Goal: Task Accomplishment & Management: Manage account settings

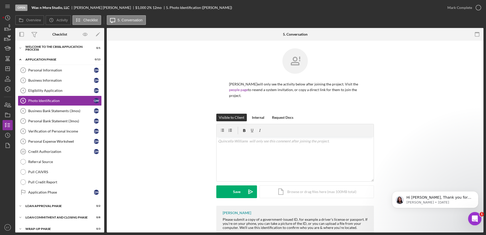
click at [475, 218] on icon "Open Intercom Messenger" at bounding box center [474, 218] width 8 height 8
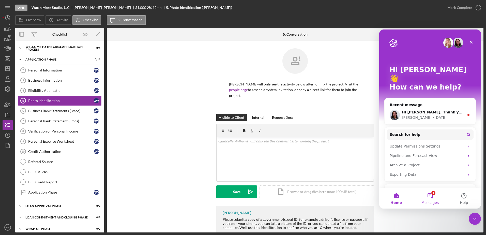
click at [427, 196] on button "1 Messages" at bounding box center [430, 198] width 34 height 20
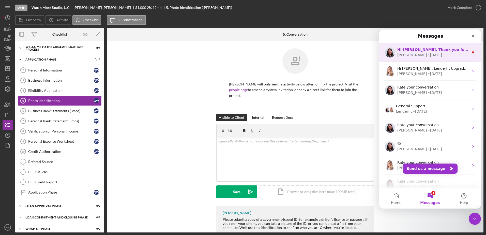
click at [411, 53] on div "Christina" at bounding box center [411, 54] width 29 height 5
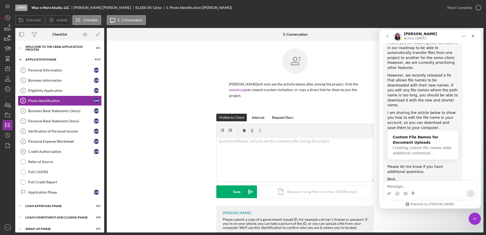
scroll to position [335, 0]
click at [410, 134] on div "Custom File Names for Document Uploads" at bounding box center [423, 139] width 61 height 11
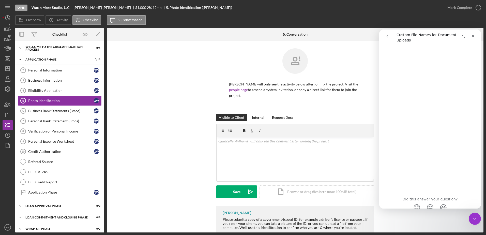
scroll to position [445, 0]
click at [145, 177] on div "Visible to Client Internal Request Docs v Color teal Color pink Remove color Ad…" at bounding box center [295, 160] width 362 height 92
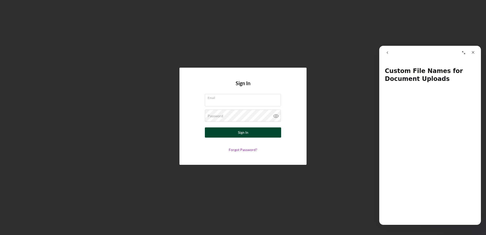
type input "[EMAIL_ADDRESS][DOMAIN_NAME]"
click at [258, 132] on button "Sign In" at bounding box center [243, 132] width 76 height 10
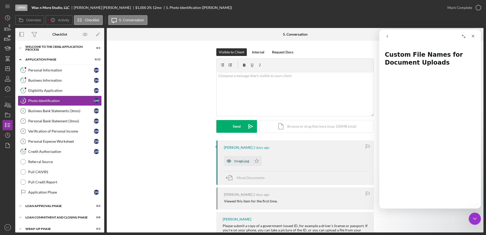
click at [236, 162] on div "image.jpg" at bounding box center [241, 161] width 15 height 4
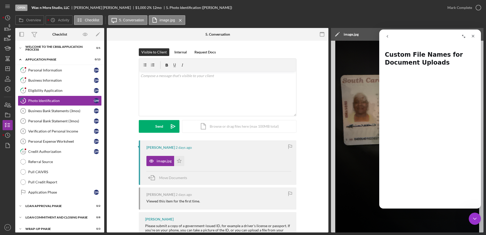
click at [336, 36] on polygon at bounding box center [337, 35] width 4 height 4
click at [474, 219] on icon "Close Intercom Messenger" at bounding box center [474, 218] width 6 height 6
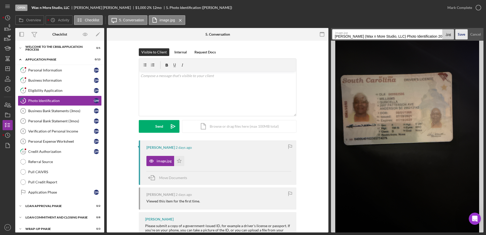
click at [459, 35] on div "Save" at bounding box center [461, 34] width 7 height 10
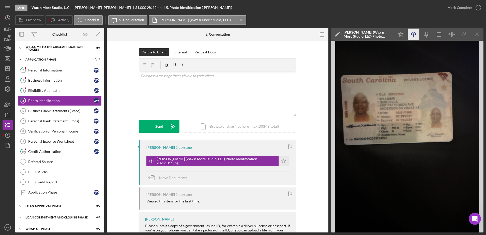
click at [413, 36] on icon "Icon/Download" at bounding box center [413, 34] width 11 height 11
click at [6, 145] on polygon "button" at bounding box center [8, 145] width 4 height 5
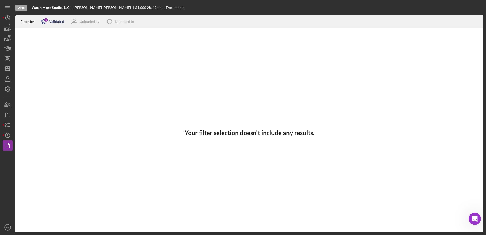
click at [53, 23] on div "Validated" at bounding box center [56, 22] width 15 height 4
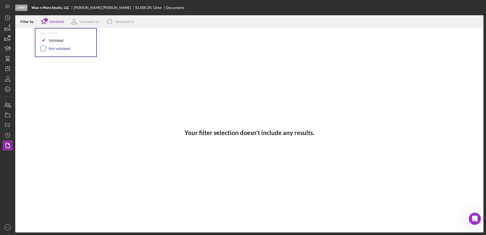
click at [43, 49] on input "checkbox" at bounding box center [43, 48] width 5 height 5
checkbox input "true"
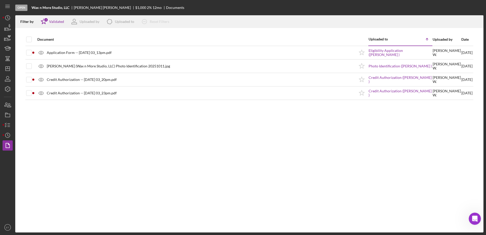
click at [97, 122] on div "Document Uploaded to Icon/Table Sort Arrow Uploaded by Date Application Form --…" at bounding box center [249, 132] width 468 height 199
click at [29, 39] on input "checkbox" at bounding box center [28, 39] width 5 height 5
checkbox input "true"
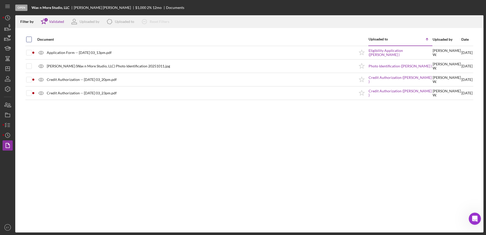
checkbox input "true"
click at [479, 20] on icon "Icon/Download" at bounding box center [477, 21] width 11 height 11
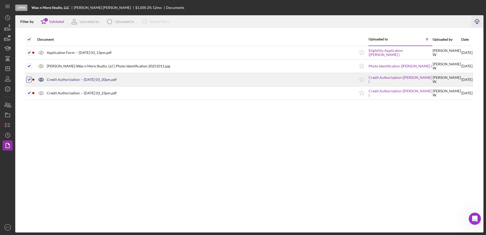
click at [30, 80] on input "checkbox" at bounding box center [28, 79] width 5 height 5
checkbox input "false"
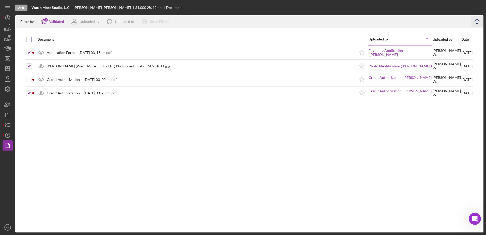
click at [28, 39] on input "checkbox" at bounding box center [28, 39] width 5 height 5
checkbox input "true"
click at [28, 39] on input "checkbox" at bounding box center [28, 39] width 5 height 5
checkbox input "false"
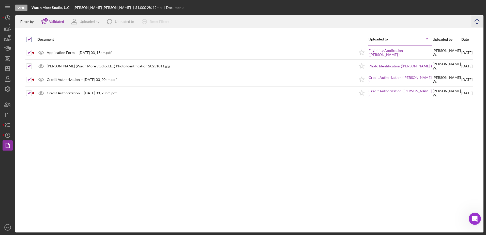
checkbox input "false"
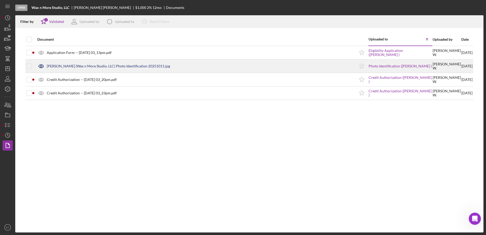
click at [41, 66] on icon at bounding box center [41, 66] width 13 height 13
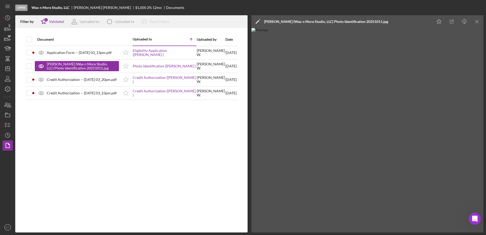
click at [257, 21] on icon "Icon/Edit" at bounding box center [257, 21] width 13 height 13
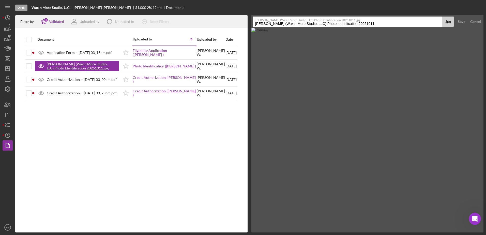
click at [287, 23] on input "Williams , Quincella (Wax n More Studio, LLC) Photo Identification 20251011" at bounding box center [348, 22] width 190 height 10
click at [290, 24] on input "Williams , Quincella Identification 20251011" at bounding box center [348, 22] width 190 height 10
type input "Williams , Quincella Id 20251011"
click at [463, 20] on div "Save" at bounding box center [461, 22] width 7 height 10
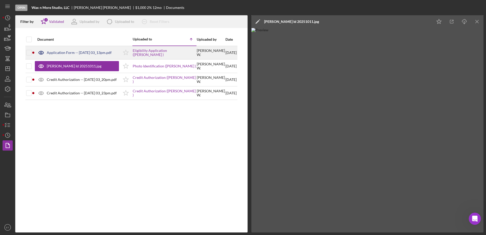
click at [41, 51] on icon at bounding box center [41, 52] width 5 height 3
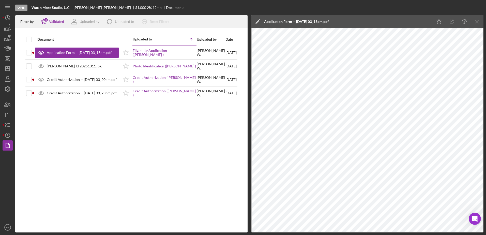
click at [213, 163] on div "Document Uploaded to Icon/Table Sort Arrow Uploaded by Date Application Form --…" at bounding box center [131, 132] width 232 height 199
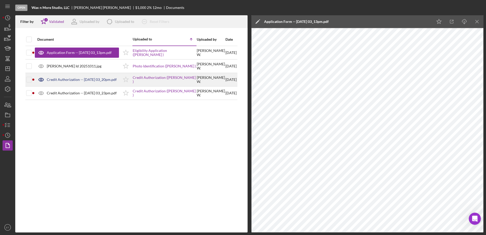
click at [39, 80] on icon at bounding box center [41, 79] width 13 height 13
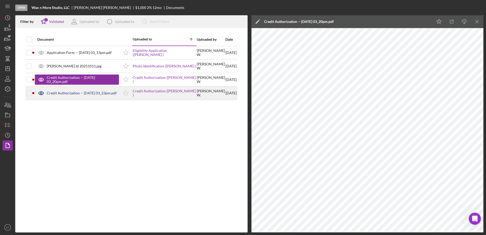
click at [42, 93] on icon at bounding box center [41, 93] width 13 height 13
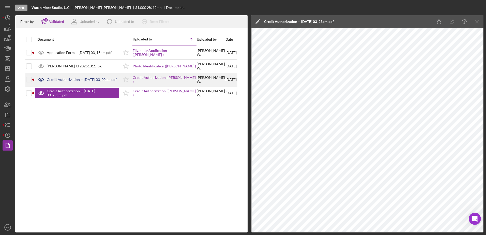
click at [40, 79] on icon at bounding box center [41, 79] width 13 height 13
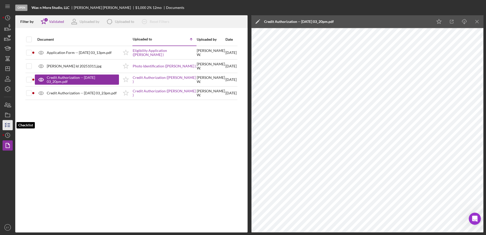
click at [7, 125] on icon "button" at bounding box center [7, 125] width 13 height 13
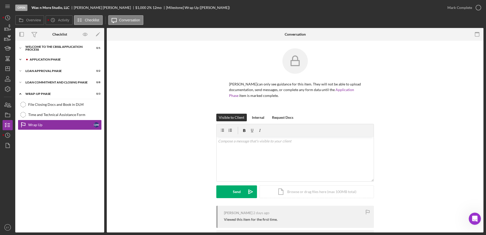
click at [41, 60] on div "Application Phase" at bounding box center [64, 59] width 68 height 3
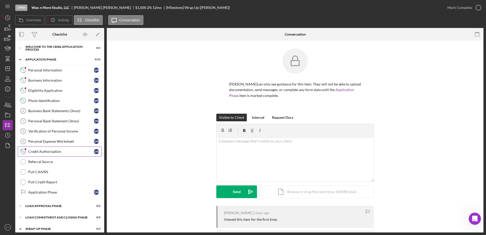
click at [47, 151] on div "Credit Authorization" at bounding box center [61, 151] width 66 height 4
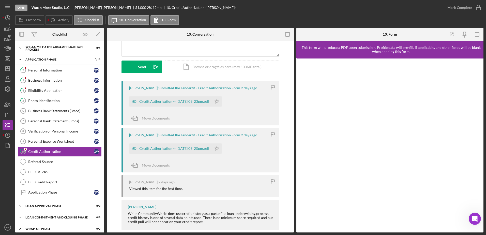
scroll to position [60, 0]
click at [222, 101] on icon "Icon/Star" at bounding box center [217, 101] width 10 height 10
click at [134, 147] on icon "button" at bounding box center [134, 148] width 4 height 3
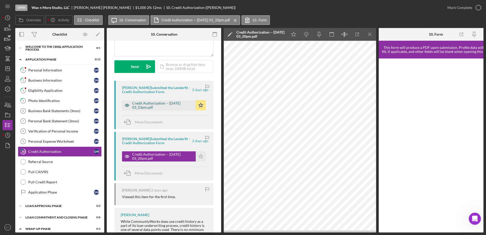
click at [126, 105] on icon "button" at bounding box center [127, 105] width 10 height 10
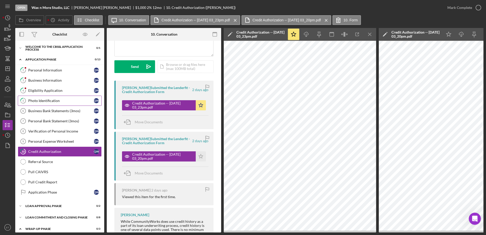
click at [22, 101] on icon "5" at bounding box center [23, 100] width 13 height 13
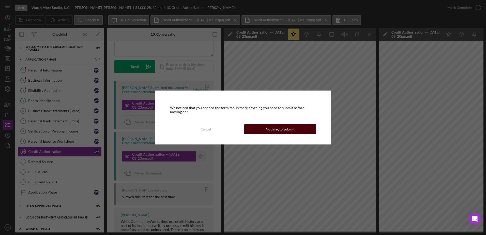
click at [270, 129] on div "Nothing to Submit" at bounding box center [280, 129] width 29 height 10
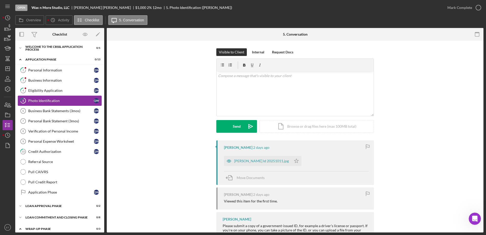
click at [27, 101] on icon "5" at bounding box center [23, 100] width 13 height 13
click at [229, 159] on icon "button" at bounding box center [229, 160] width 4 height 3
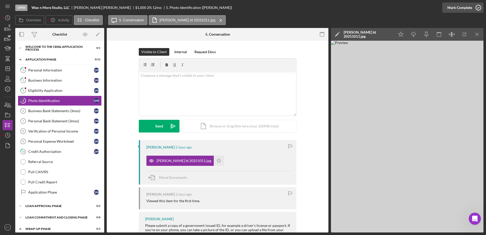
click at [478, 6] on icon "button" at bounding box center [478, 7] width 13 height 13
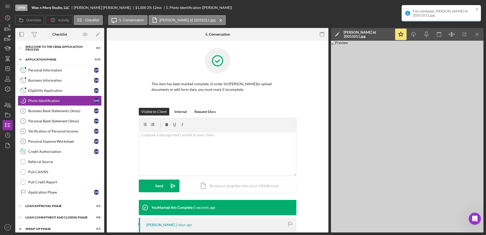
scroll to position [70, 0]
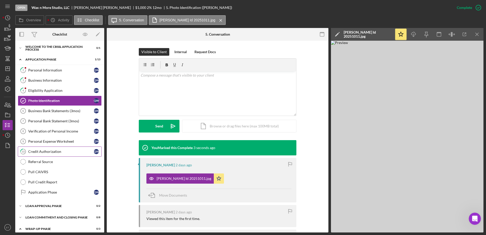
click at [44, 153] on div "Credit Authorization" at bounding box center [61, 151] width 66 height 4
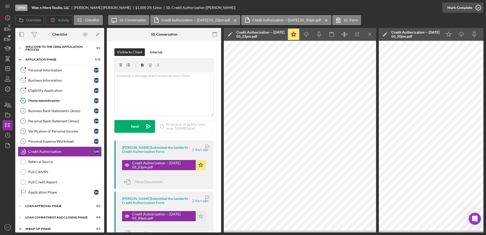
click at [479, 6] on icon "button" at bounding box center [478, 7] width 13 height 13
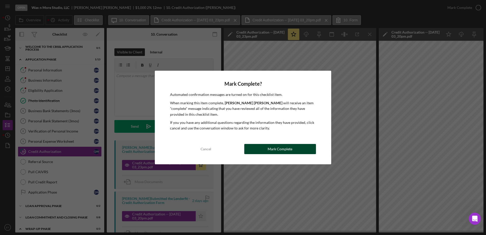
click at [296, 151] on button "Mark Complete" at bounding box center [280, 149] width 72 height 10
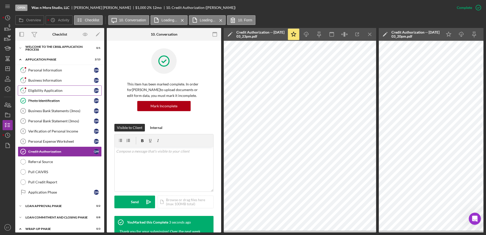
click at [49, 89] on div "Eligibility Application" at bounding box center [61, 90] width 66 height 4
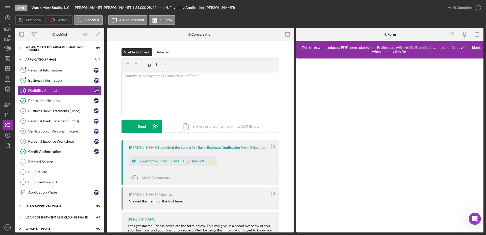
scroll to position [20, 0]
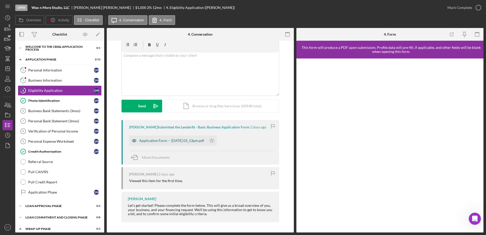
click at [133, 141] on icon "button" at bounding box center [134, 141] width 10 height 10
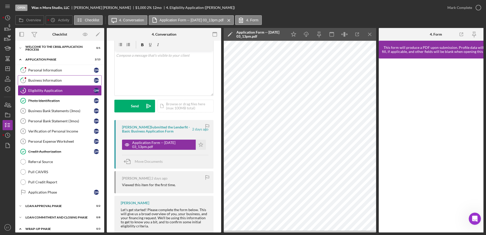
click at [32, 81] on div "Business Information" at bounding box center [61, 80] width 66 height 4
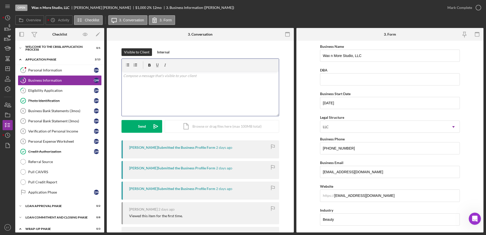
click at [207, 98] on div "v Color teal Color pink Remove color Add row above Add row below Add column bef…" at bounding box center [200, 93] width 157 height 44
click at [202, 90] on div "v Color teal Color pink Remove color Add row above Add row below Add column bef…" at bounding box center [200, 93] width 157 height 44
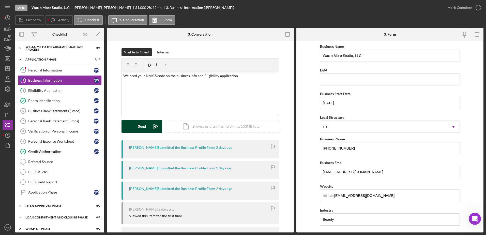
click at [142, 127] on div "Send" at bounding box center [142, 126] width 8 height 13
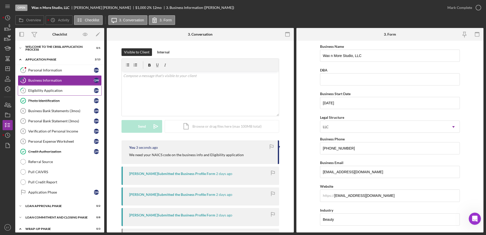
click at [47, 92] on div "Eligibility Application" at bounding box center [61, 90] width 66 height 4
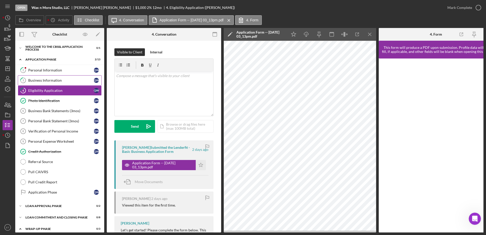
click at [42, 80] on div "Business Information" at bounding box center [61, 80] width 66 height 4
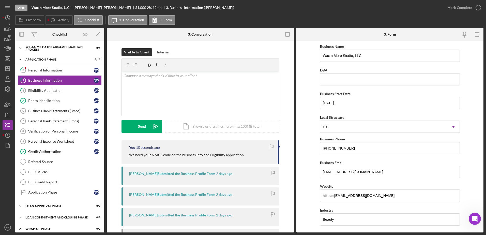
click at [151, 155] on p "We need your NAICS code on the business info and Eligibility application" at bounding box center [186, 155] width 115 height 6
copy div "We need your NAICS code on the business info and Eligibility application"
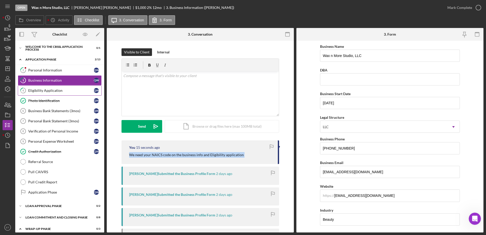
click at [50, 93] on link "4 Eligibility Application Q W" at bounding box center [60, 90] width 84 height 10
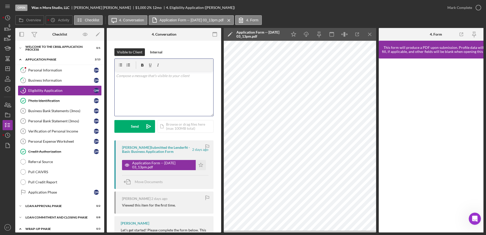
click at [118, 85] on div "v Color teal Color pink Remove color Add row above Add row below Add column bef…" at bounding box center [164, 93] width 99 height 44
click at [173, 95] on mark "Also, other business ownership. Your annual revenue number seems off" at bounding box center [158, 97] width 84 height 10
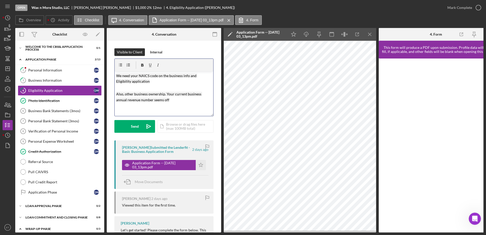
click at [175, 99] on p "Also, other business ownership. Your current business annual revenue number see…" at bounding box center [164, 94] width 96 height 17
click at [140, 127] on button "Send Icon/icon-invite-send" at bounding box center [134, 126] width 41 height 13
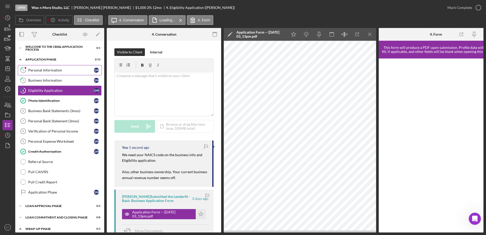
click at [49, 72] on div "Personal Information" at bounding box center [61, 70] width 66 height 4
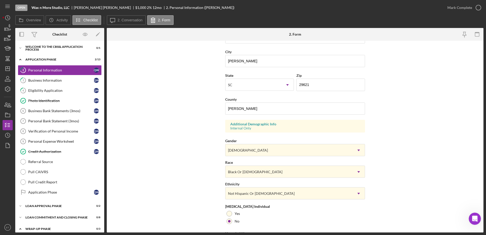
scroll to position [148, 0]
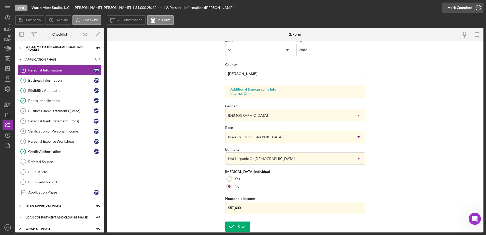
click at [479, 7] on icon "button" at bounding box center [478, 7] width 13 height 13
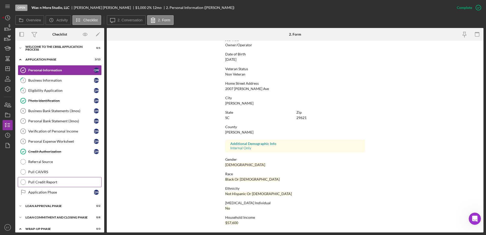
click at [47, 183] on div "Pull Credit Report" at bounding box center [64, 182] width 73 height 4
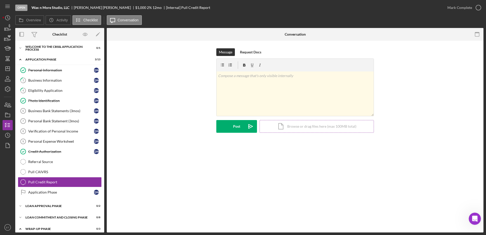
click at [327, 126] on div "Icon/Document Browse or drag files here (max 100MB total) Tap to choose files o…" at bounding box center [317, 126] width 114 height 13
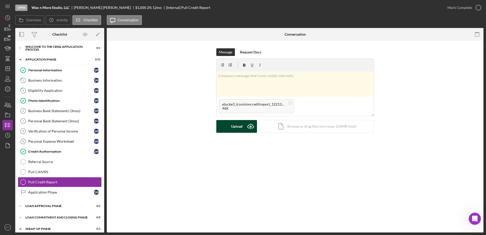
click at [237, 129] on div "Upload" at bounding box center [236, 126] width 11 height 13
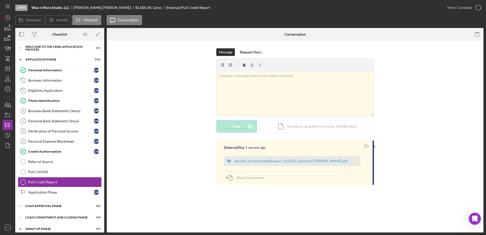
click at [350, 160] on icon "Icon/Star" at bounding box center [355, 161] width 10 height 10
click at [478, 8] on icon "button" at bounding box center [478, 7] width 13 height 13
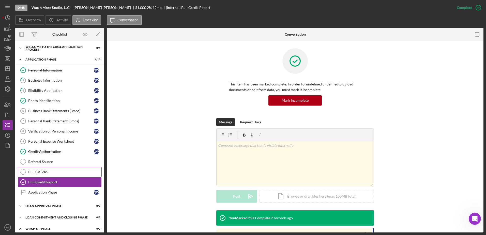
click at [43, 170] on div "Pull CAIVRS" at bounding box center [64, 172] width 73 height 4
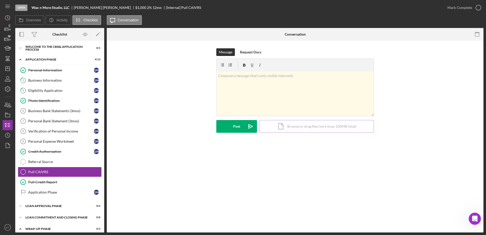
click at [314, 128] on div "Icon/Document Browse or drag files here (max 100MB total) Tap to choose files o…" at bounding box center [317, 126] width 114 height 13
click at [8, 6] on line "button" at bounding box center [7, 6] width 4 height 0
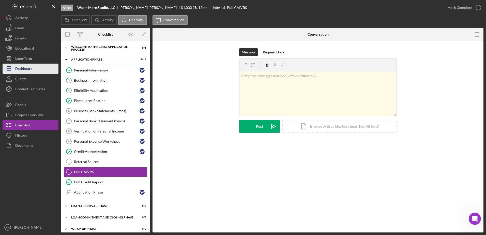
click at [23, 67] on div "Dashboard" at bounding box center [23, 69] width 17 height 11
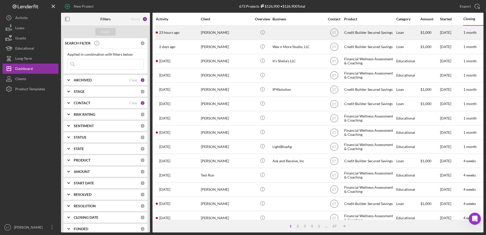
click at [215, 33] on div "Christal Clark" at bounding box center [226, 32] width 51 height 13
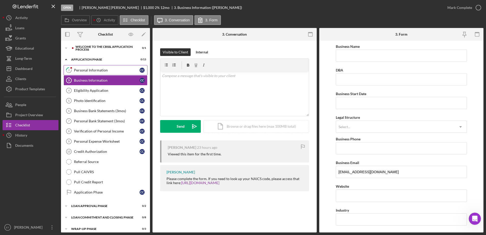
click at [85, 70] on div "Personal Information" at bounding box center [107, 70] width 66 height 4
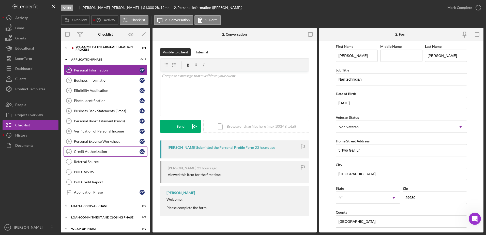
click at [98, 151] on div "Credit Authorization" at bounding box center [107, 151] width 66 height 4
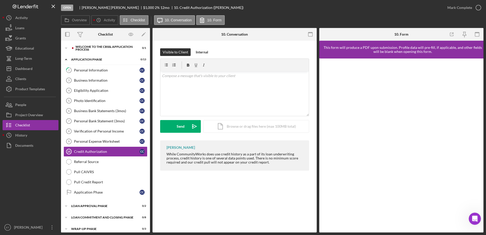
click at [213, 188] on div "Credit Authorization 10 Credit Authorization Visible to Client Internal v Color…" at bounding box center [235, 137] width 164 height 192
click at [97, 70] on div "Personal Information" at bounding box center [107, 70] width 66 height 4
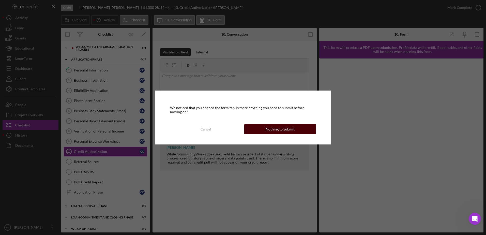
click at [254, 131] on button "Nothing to Submit" at bounding box center [280, 129] width 72 height 10
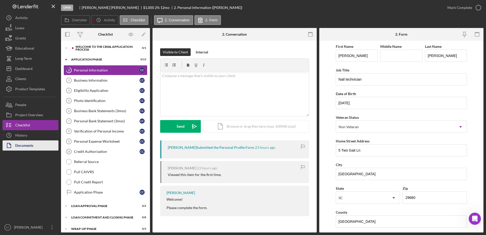
click at [34, 147] on button "Documents" at bounding box center [31, 145] width 56 height 10
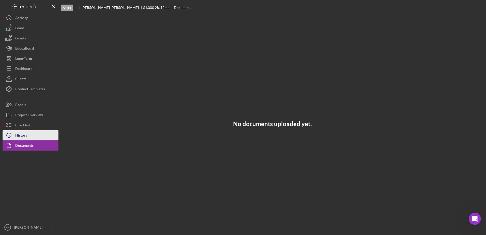
click at [22, 137] on div "History" at bounding box center [21, 135] width 12 height 11
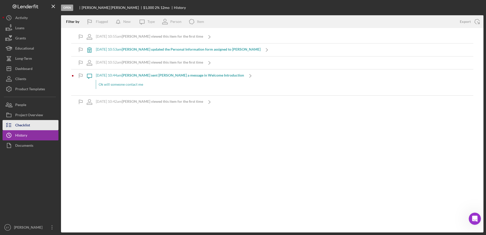
click at [23, 126] on div "Checklist" at bounding box center [22, 125] width 15 height 11
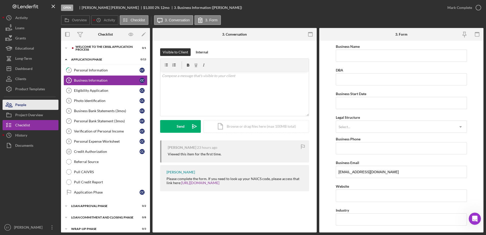
click at [24, 104] on div "People" at bounding box center [20, 105] width 11 height 11
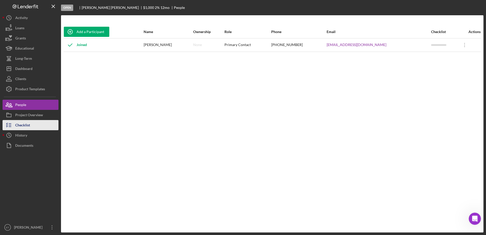
click at [27, 126] on div "Checklist" at bounding box center [22, 125] width 15 height 11
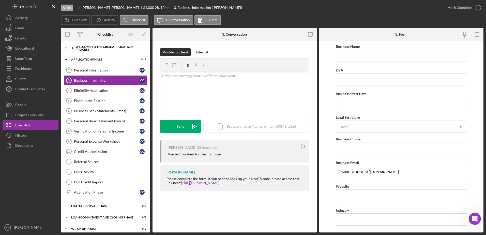
click at [92, 50] on div "Welcome to the CBSSL Application Process" at bounding box center [110, 48] width 68 height 6
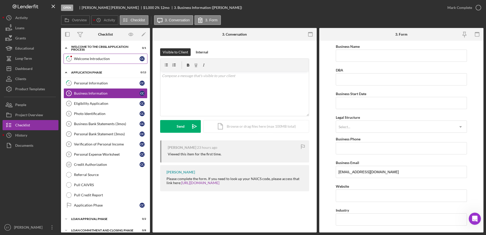
click at [91, 61] on link "1 Welcome Introduction C C" at bounding box center [106, 59] width 84 height 10
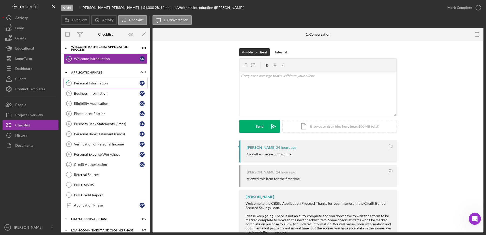
click at [88, 82] on div "Personal Information" at bounding box center [107, 83] width 66 height 4
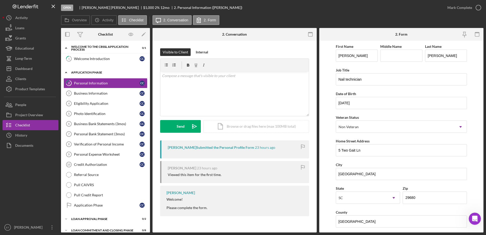
click at [83, 73] on div "Application Phase" at bounding box center [107, 72] width 72 height 3
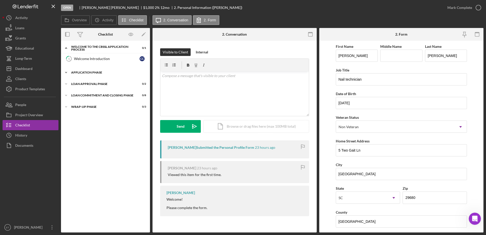
click at [81, 72] on div "Application Phase" at bounding box center [107, 72] width 72 height 3
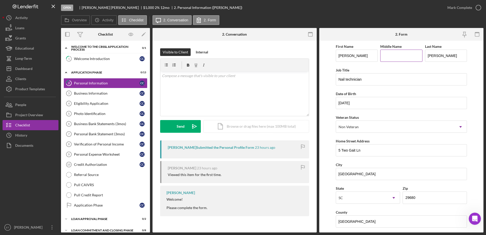
click at [393, 57] on input "Middle Name" at bounding box center [401, 56] width 42 height 12
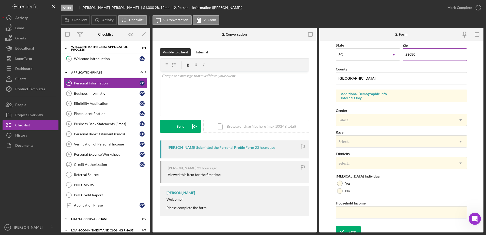
scroll to position [148, 0]
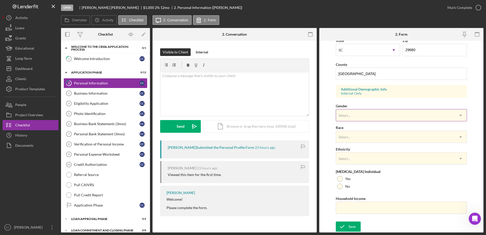
type input "Amber"
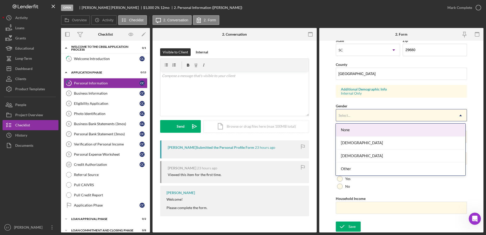
click at [368, 120] on div "Select..." at bounding box center [395, 116] width 119 height 12
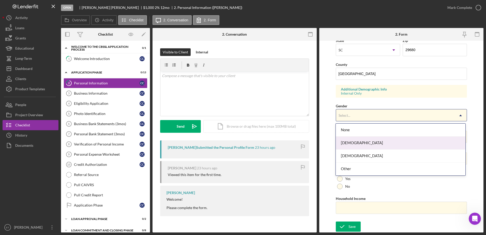
click at [357, 144] on div "Female" at bounding box center [401, 143] width 130 height 13
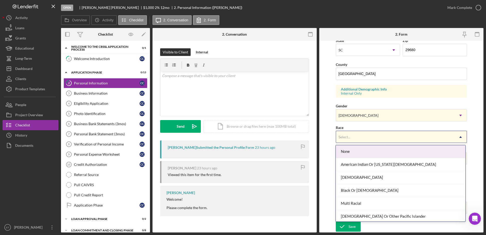
click at [369, 137] on div "Select..." at bounding box center [395, 137] width 119 height 12
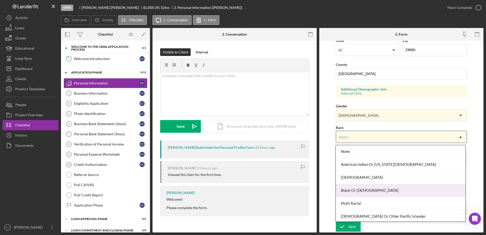
click at [375, 189] on div "Black Or African American" at bounding box center [401, 190] width 130 height 13
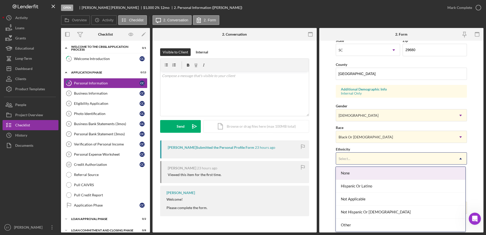
click at [365, 158] on div "Select..." at bounding box center [395, 159] width 119 height 12
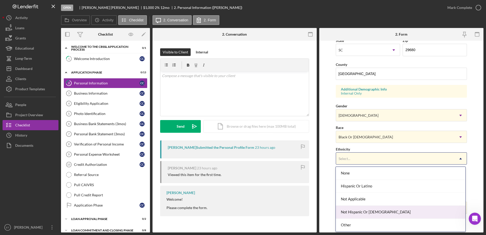
click at [377, 212] on div "Not Hispanic Or Latino" at bounding box center [401, 212] width 130 height 13
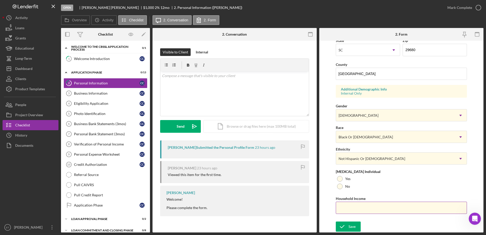
click at [355, 208] on input "Household Income" at bounding box center [401, 208] width 131 height 12
type input "$100,000"
click at [340, 186] on div at bounding box center [340, 187] width 6 height 6
click at [352, 226] on div "Save" at bounding box center [352, 226] width 7 height 10
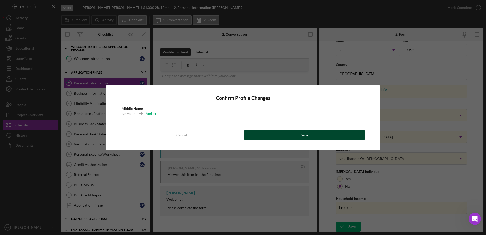
click at [268, 136] on button "Save" at bounding box center [304, 135] width 120 height 10
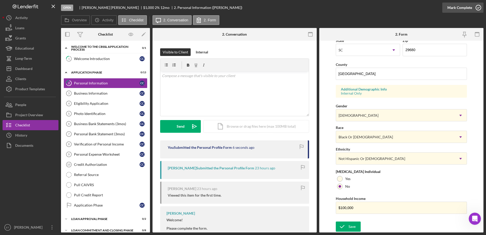
click at [476, 8] on icon "button" at bounding box center [478, 7] width 13 height 13
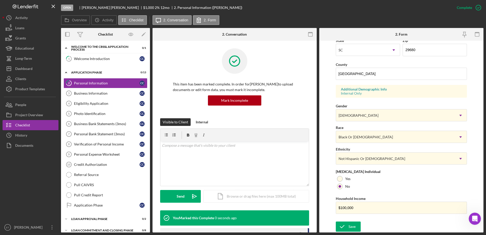
scroll to position [46, 0]
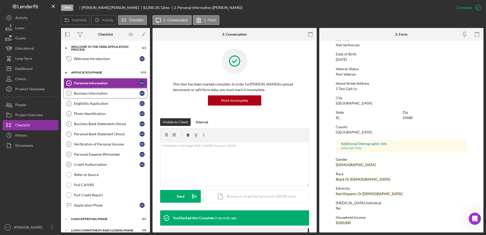
click at [98, 95] on div "Business Information" at bounding box center [107, 93] width 66 height 4
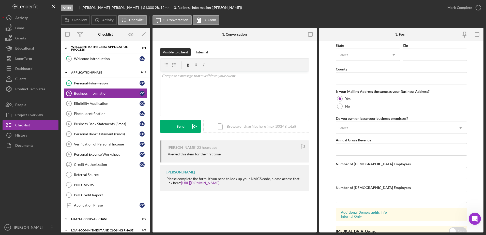
scroll to position [373, 0]
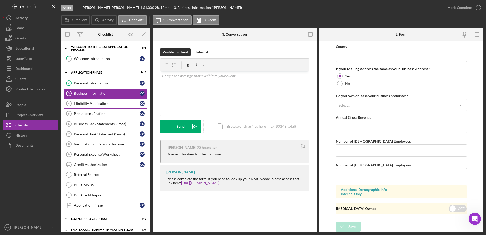
click at [96, 105] on div "Eligibility Application" at bounding box center [107, 103] width 66 height 4
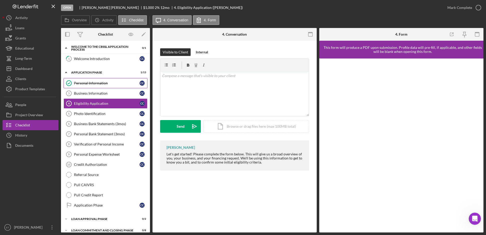
click at [94, 86] on link "Personal Information Personal Information C C" at bounding box center [106, 83] width 84 height 10
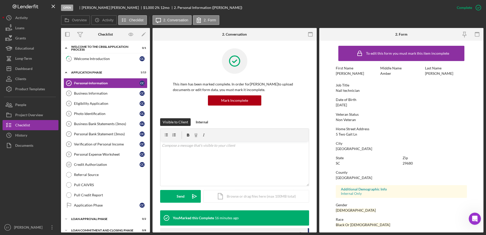
click at [30, 179] on div at bounding box center [31, 187] width 56 height 72
click at [100, 103] on div "Eligibility Application" at bounding box center [107, 103] width 66 height 4
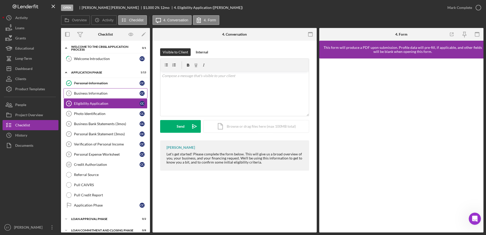
click at [93, 94] on div "Business Information" at bounding box center [107, 93] width 66 height 4
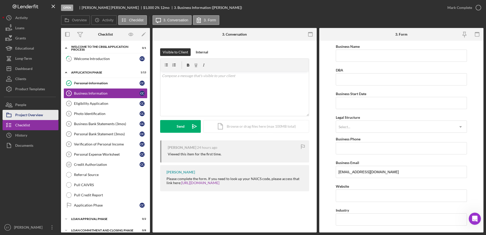
click at [24, 115] on div "Project Overview" at bounding box center [29, 115] width 28 height 11
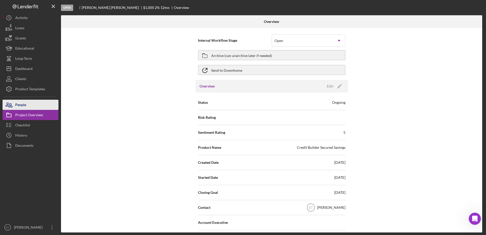
click at [23, 108] on div "People" at bounding box center [20, 105] width 11 height 11
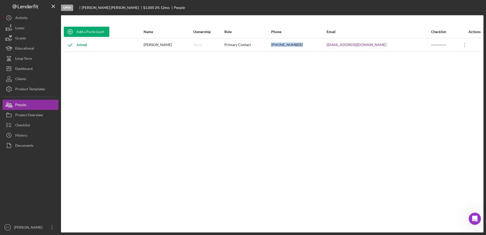
drag, startPoint x: 311, startPoint y: 46, endPoint x: 286, endPoint y: 48, distance: 25.8
click at [286, 48] on tr "Joined Christal Clark None Primary Contact (864) 478-3848 Christalsacrylix@gmai…" at bounding box center [272, 44] width 417 height 13
copy tr "(864) 478-3848"
click at [27, 125] on div "Checklist" at bounding box center [22, 125] width 15 height 11
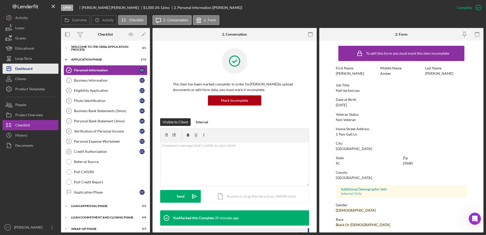
click at [23, 70] on div "Dashboard" at bounding box center [23, 69] width 17 height 11
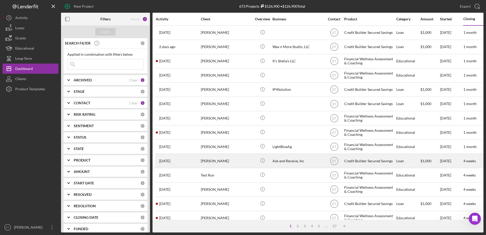
click at [254, 159] on div "Icon/Info" at bounding box center [262, 160] width 19 height 13
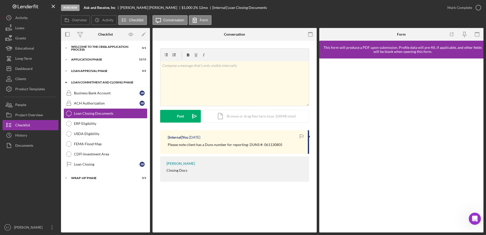
click at [98, 82] on div "Loan Commitment and Closing Phase" at bounding box center [107, 82] width 72 height 3
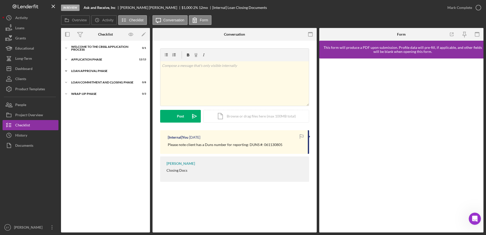
click at [93, 72] on div "Loan Approval Phase" at bounding box center [107, 70] width 72 height 3
click at [91, 60] on div "Application Phase" at bounding box center [107, 59] width 72 height 3
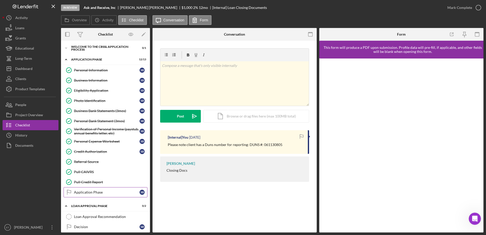
click at [95, 193] on div "Application Phase" at bounding box center [107, 192] width 66 height 4
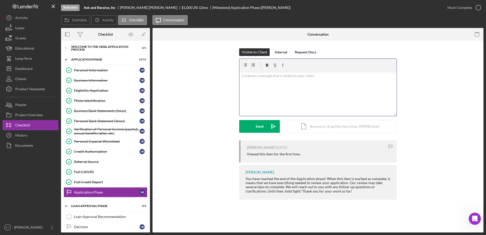
click at [266, 106] on div "v Color teal Color pink Remove color Add row above Add row below Add column bef…" at bounding box center [317, 93] width 157 height 44
click at [262, 128] on div "Send" at bounding box center [260, 126] width 8 height 13
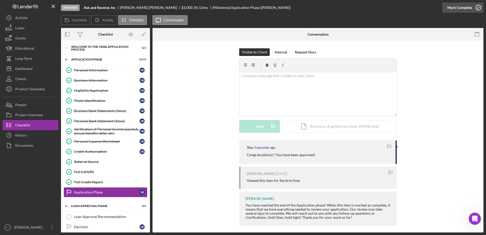
click at [479, 6] on icon "button" at bounding box center [478, 7] width 13 height 13
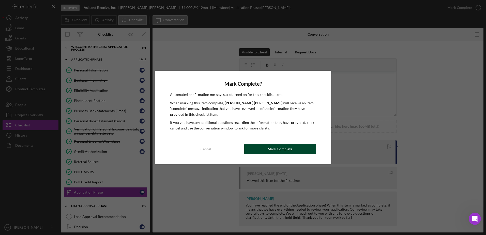
click at [302, 147] on button "Mark Complete" at bounding box center [280, 149] width 72 height 10
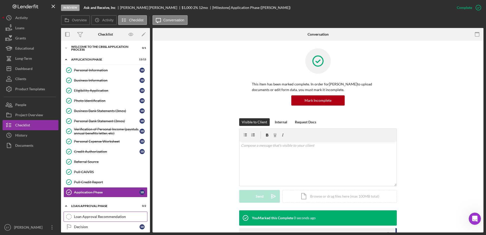
click at [100, 216] on div "Loan Approval Recommendation" at bounding box center [110, 217] width 73 height 4
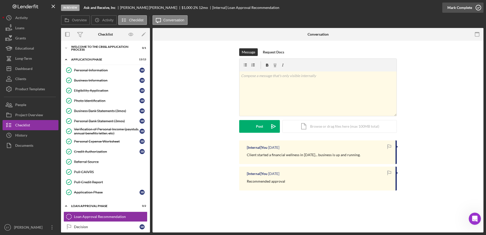
click at [477, 8] on icon "button" at bounding box center [478, 7] width 13 height 13
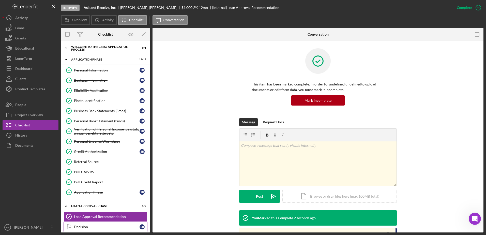
click at [103, 227] on div "Decision" at bounding box center [107, 227] width 66 height 4
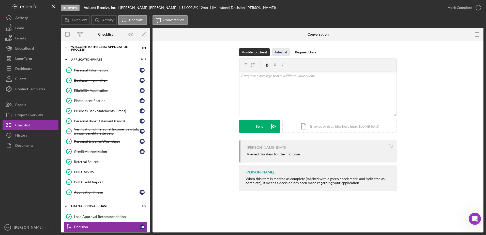
click at [282, 50] on div "Internal" at bounding box center [281, 52] width 12 height 8
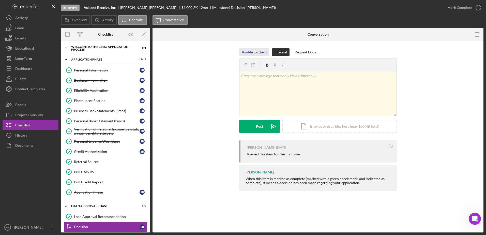
click at [252, 54] on div "Visible to Client" at bounding box center [254, 52] width 25 height 8
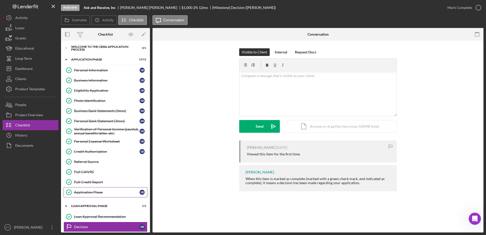
scroll to position [27, 0]
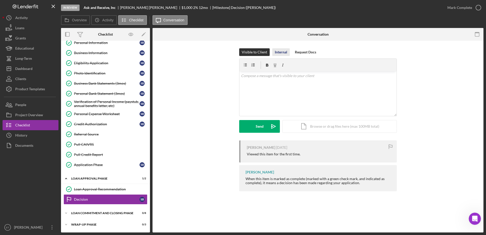
click at [281, 53] on div "Internal" at bounding box center [281, 52] width 12 height 8
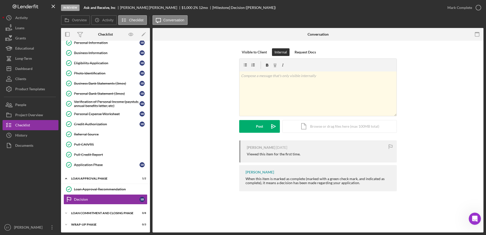
click at [17, 189] on div at bounding box center [31, 187] width 56 height 72
click at [39, 112] on div "Project Overview" at bounding box center [29, 115] width 28 height 11
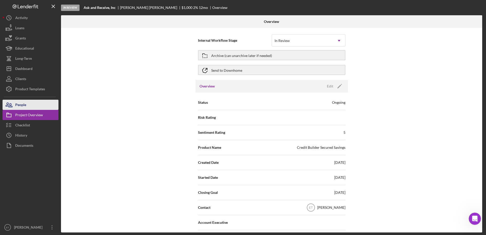
click at [28, 107] on button "People" at bounding box center [31, 105] width 56 height 10
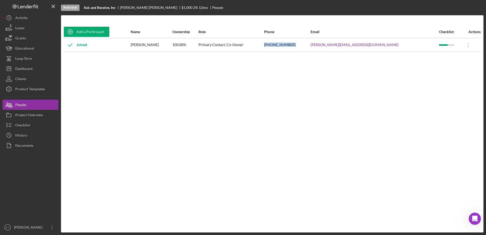
drag, startPoint x: 312, startPoint y: 45, endPoint x: 286, endPoint y: 48, distance: 26.8
click at [286, 48] on tr "Joined Stacey Bevill 100.00% Primary Contact, Co-Owner (864) 527-0425 Stacey@go…" at bounding box center [272, 44] width 417 height 13
copy tr "(864) 527-0425"
click at [26, 71] on div "Dashboard" at bounding box center [23, 69] width 17 height 11
click at [29, 123] on div "Checklist" at bounding box center [22, 125] width 15 height 11
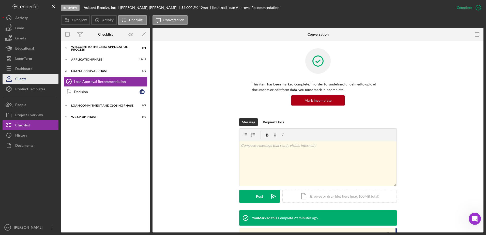
click at [22, 80] on div "Clients" at bounding box center [20, 79] width 11 height 11
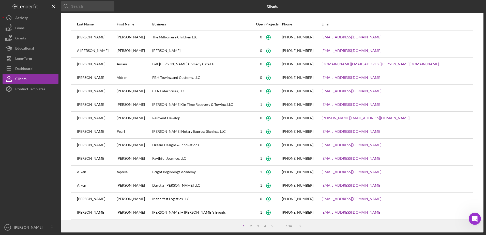
click at [97, 9] on input at bounding box center [87, 6] width 53 height 10
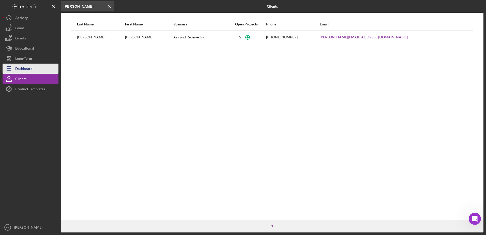
type input "[PERSON_NAME]"
click at [32, 67] on div "Dashboard" at bounding box center [23, 69] width 17 height 11
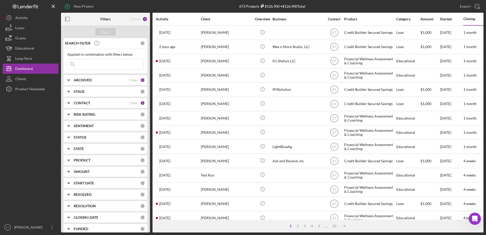
click at [112, 64] on input at bounding box center [106, 64] width 76 height 10
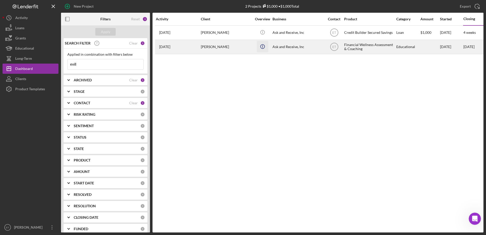
type input "evill"
click at [266, 48] on icon "Icon/Info" at bounding box center [262, 46] width 11 height 11
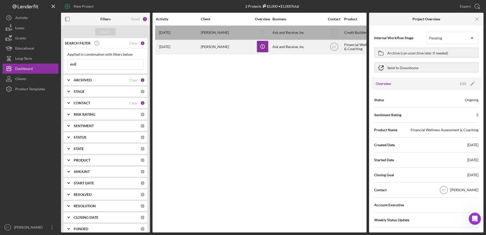
click at [292, 45] on div "Ask and Receive, Inc" at bounding box center [298, 46] width 51 height 13
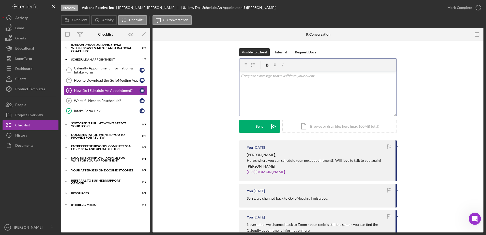
click at [258, 89] on div "v Color teal Color pink Remove color Add row above Add row below Add column bef…" at bounding box center [317, 93] width 157 height 44
click at [22, 137] on div "History" at bounding box center [21, 135] width 12 height 11
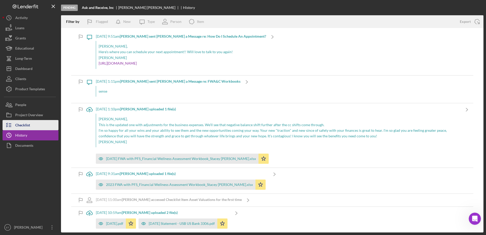
click at [22, 127] on div "Checklist" at bounding box center [22, 125] width 15 height 11
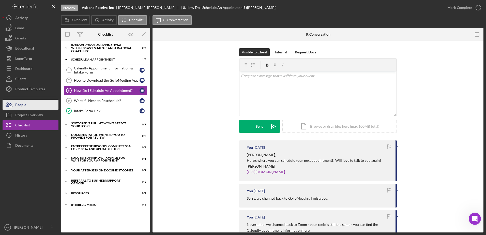
click at [24, 105] on div "People" at bounding box center [20, 105] width 11 height 11
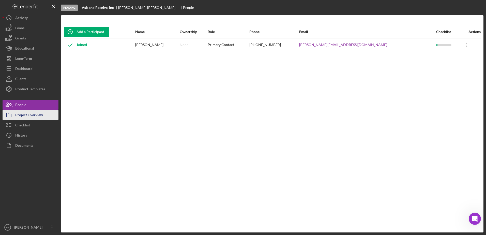
click at [31, 118] on div "Project Overview" at bounding box center [29, 115] width 28 height 11
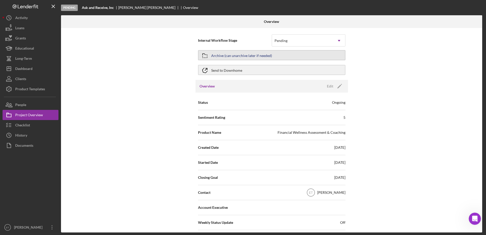
click at [270, 57] on button "Archive (can unarchive later if needed)" at bounding box center [271, 55] width 147 height 10
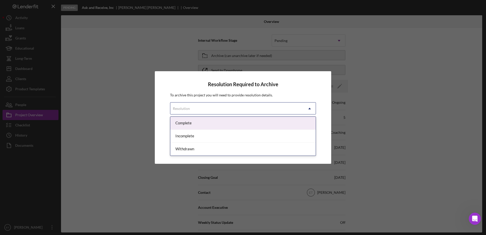
click at [245, 105] on div "Resolution" at bounding box center [236, 109] width 133 height 12
click at [223, 124] on div "Complete" at bounding box center [242, 123] width 145 height 13
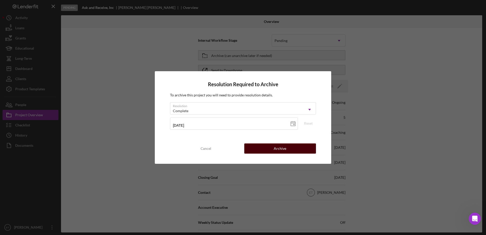
click at [259, 150] on button "Archive" at bounding box center [280, 148] width 72 height 10
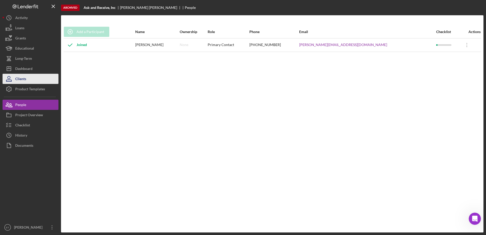
click at [26, 78] on div "Clients" at bounding box center [20, 79] width 11 height 11
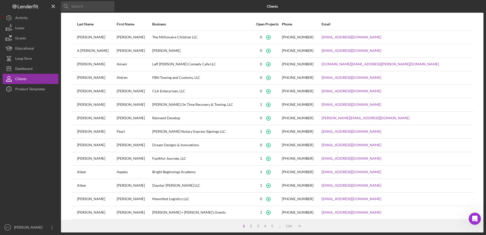
click at [80, 7] on input at bounding box center [87, 6] width 53 height 10
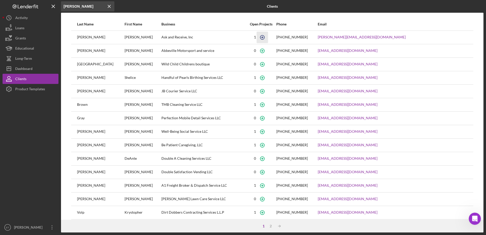
type input "bevill"
click at [268, 38] on icon "button" at bounding box center [262, 37] width 11 height 11
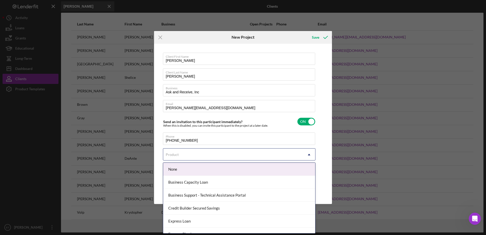
click at [224, 155] on div "Product" at bounding box center [233, 155] width 140 height 12
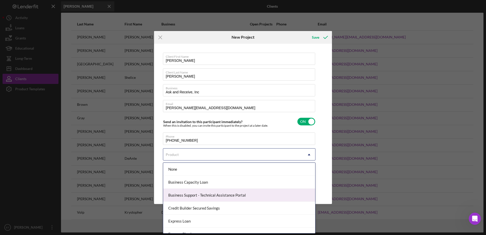
scroll to position [46, 0]
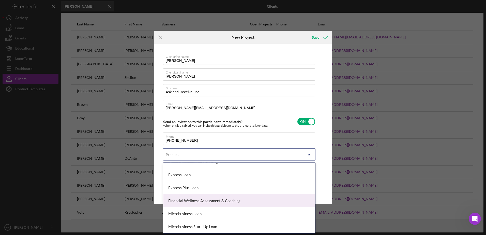
click at [227, 202] on div "Financial Wellness Assessment & Coaching" at bounding box center [239, 200] width 152 height 13
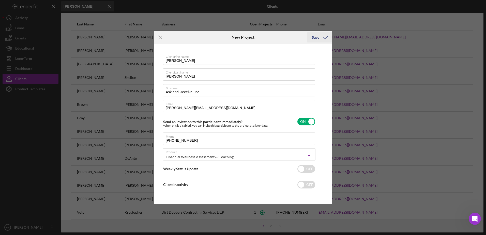
click at [317, 37] on div "Save" at bounding box center [315, 37] width 7 height 10
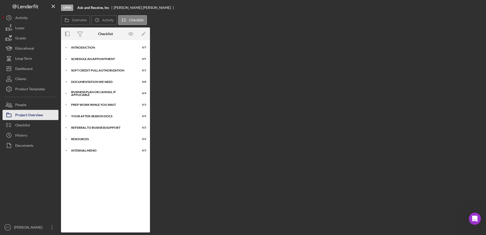
click at [28, 116] on div "Project Overview" at bounding box center [29, 115] width 28 height 11
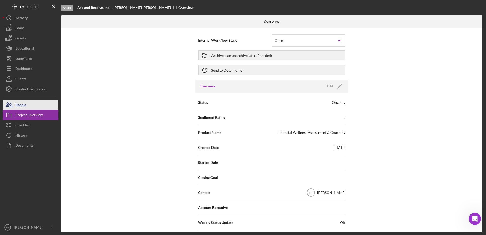
click at [28, 106] on button "People" at bounding box center [31, 105] width 56 height 10
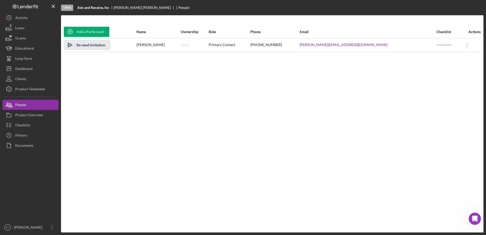
click at [72, 44] on icon "Icon/icon-invite-send" at bounding box center [70, 45] width 13 height 13
click at [30, 124] on div "Checklist" at bounding box center [22, 125] width 15 height 11
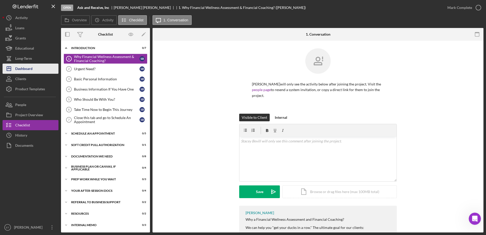
click at [27, 68] on div "Dashboard" at bounding box center [23, 69] width 17 height 11
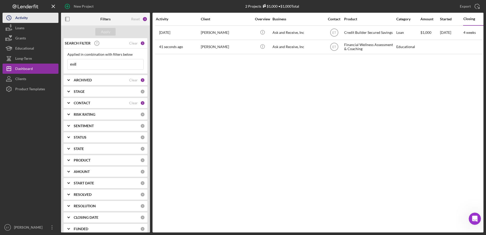
click at [24, 18] on div "Activity" at bounding box center [21, 18] width 12 height 11
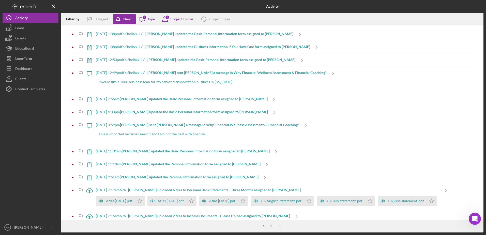
click at [170, 33] on b "Shelia W. updated the Basic Personal Information form assigned to Shelia W." at bounding box center [219, 34] width 148 height 4
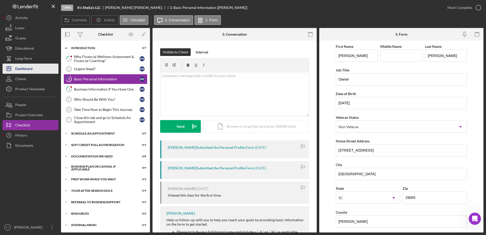
click at [27, 68] on div "Dashboard" at bounding box center [23, 69] width 17 height 11
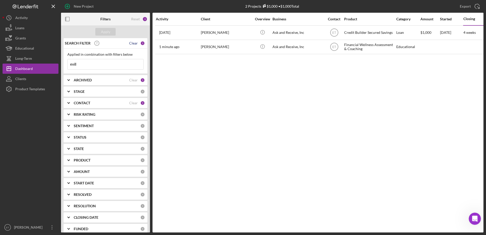
click at [132, 44] on div "Clear" at bounding box center [133, 43] width 9 height 4
click at [132, 81] on div "Clear" at bounding box center [133, 80] width 9 height 4
click at [132, 102] on div "Clear" at bounding box center [133, 103] width 9 height 4
click at [104, 32] on div "Apply" at bounding box center [105, 32] width 9 height 8
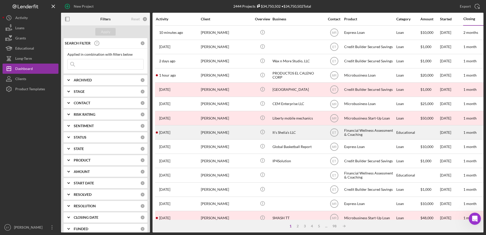
click at [307, 133] on div "It’s Shelia’s LLC" at bounding box center [298, 132] width 51 height 13
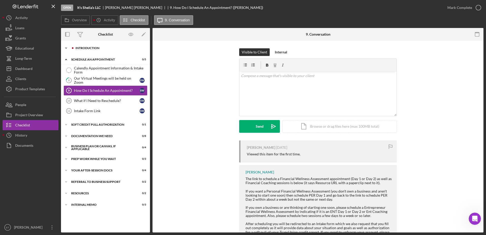
click at [90, 48] on div "Introduction" at bounding box center [110, 48] width 68 height 3
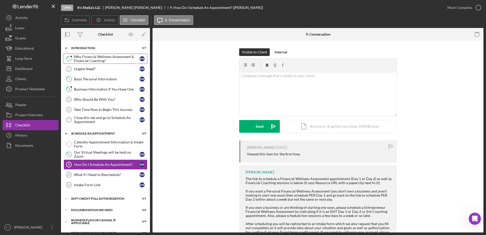
click at [91, 62] on div "Why Financial Wellness Assessment & Financial Coaching?" at bounding box center [107, 59] width 66 height 8
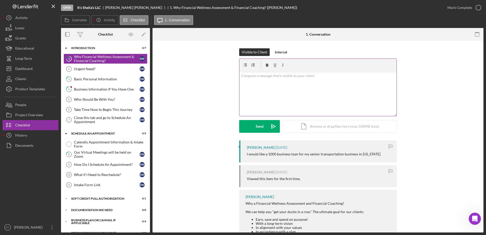
click at [280, 88] on div "v Color teal Color pink Remove color Add row above Add row below Add column bef…" at bounding box center [317, 93] width 157 height 44
click at [273, 126] on polygon "submit" at bounding box center [274, 126] width 4 height 4
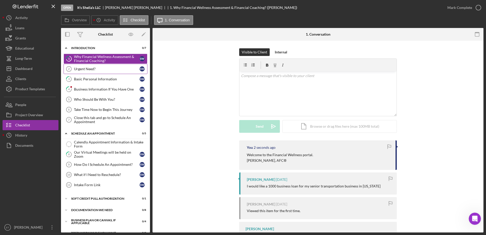
click at [85, 69] on div "Urgent Need?" at bounding box center [107, 69] width 66 height 4
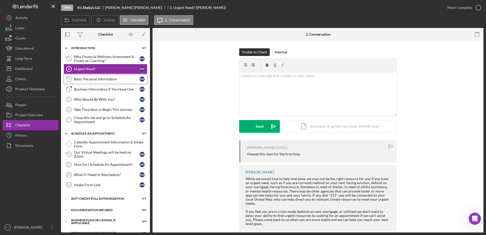
click at [93, 79] on div "Basic Personal Information" at bounding box center [107, 79] width 66 height 4
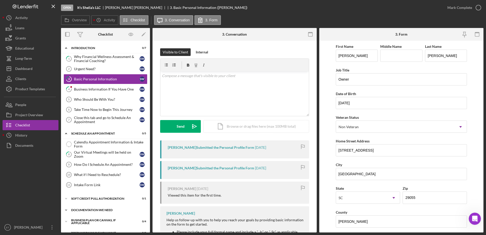
click at [97, 208] on div "Icon/Expander Documentation We Need 0 / 8" at bounding box center [105, 210] width 89 height 10
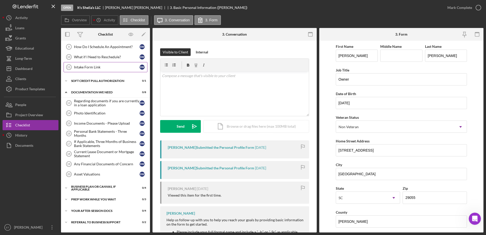
scroll to position [125, 0]
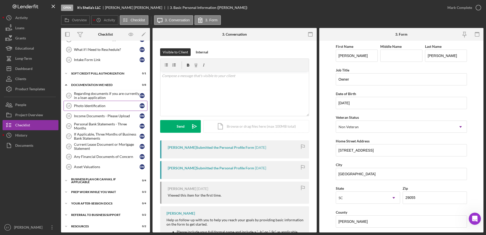
click at [84, 107] on div "Photo Identification" at bounding box center [107, 106] width 66 height 4
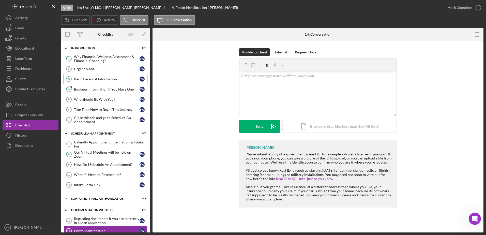
click at [91, 78] on div "Basic Personal Information" at bounding box center [107, 79] width 66 height 4
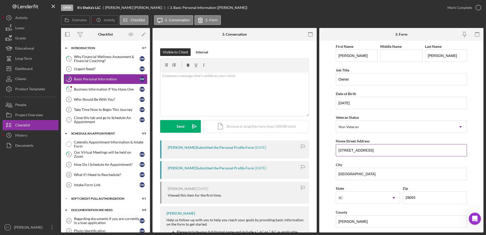
click at [349, 151] on input "2346 circle drive" at bounding box center [401, 150] width 131 height 12
click at [358, 150] on input "2346 Circle drive" at bounding box center [401, 150] width 131 height 12
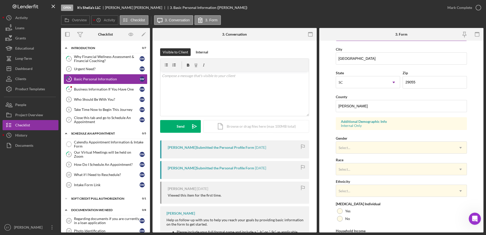
scroll to position [148, 0]
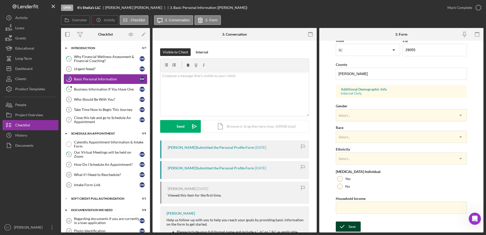
type input "2346 Circle Drive"
click at [355, 225] on div "Save" at bounding box center [352, 226] width 7 height 10
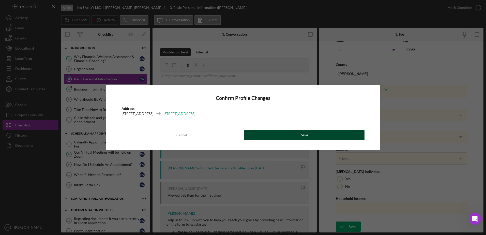
click at [293, 136] on button "Save" at bounding box center [304, 135] width 120 height 10
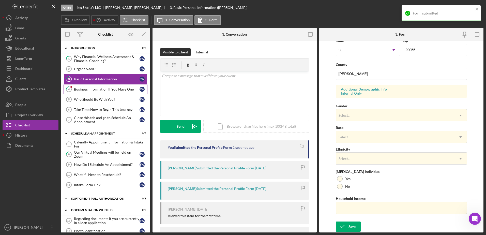
click at [94, 88] on div "Business Information If You Have One" at bounding box center [107, 89] width 66 height 4
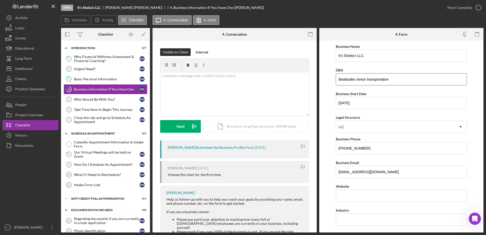
click at [357, 79] on input "Beatitudes senior transportation" at bounding box center [401, 79] width 131 height 12
click at [369, 80] on input "Beatitudes Senior transportation" at bounding box center [401, 79] width 131 height 12
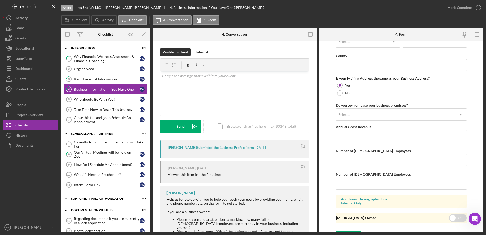
scroll to position [373, 0]
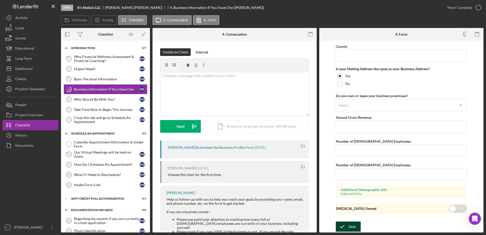
type input "Beatitudes Senior Transportation"
click at [354, 227] on div "Save" at bounding box center [352, 226] width 7 height 10
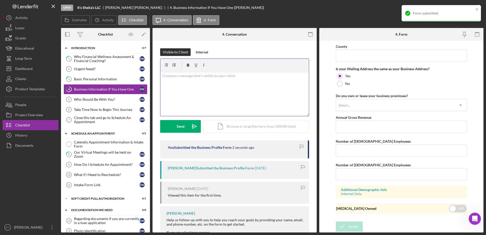
click at [176, 85] on div "v Color teal Color pink Remove color Add row above Add row below Add column bef…" at bounding box center [234, 93] width 148 height 44
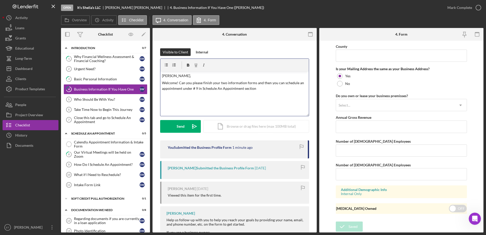
click at [201, 90] on p "Welcome! Can you please finish your two information forms and then you can sche…" at bounding box center [235, 85] width 146 height 11
click at [263, 89] on p "Welcome! Can you please finish your two information forms and then you can sche…" at bounding box center [235, 85] width 146 height 11
click at [194, 129] on icon "Icon/icon-invite-send" at bounding box center [194, 126] width 13 height 13
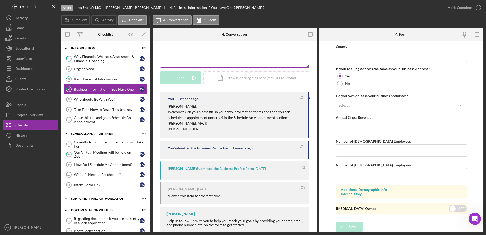
scroll to position [0, 0]
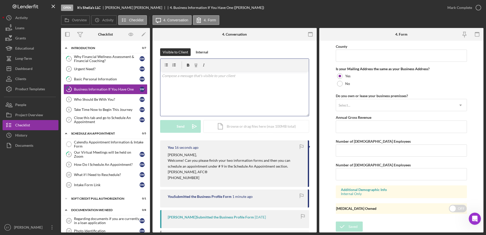
click at [193, 94] on div "v Color teal Color pink Remove color Add row above Add row below Add column bef…" at bounding box center [234, 93] width 148 height 44
click at [163, 76] on p "remember your NAICS code you can look up here:" at bounding box center [235, 76] width 146 height 6
click at [245, 76] on p "Remember your NAICS code you can look up here:" at bounding box center [235, 76] width 146 height 6
click at [186, 129] on button "Send Icon/icon-invite-send" at bounding box center [180, 126] width 41 height 13
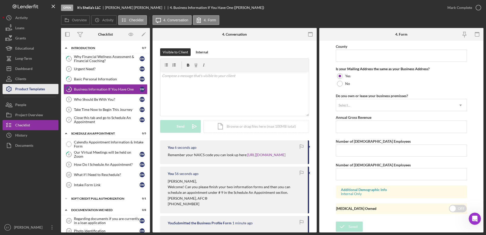
click at [26, 89] on div "Product Templates" at bounding box center [30, 89] width 30 height 11
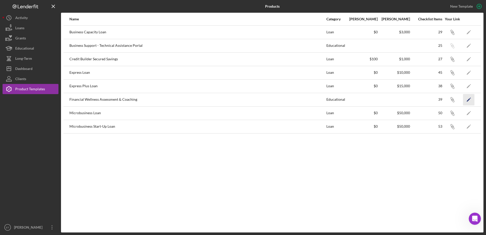
click at [469, 99] on icon "Icon/Edit" at bounding box center [468, 99] width 11 height 11
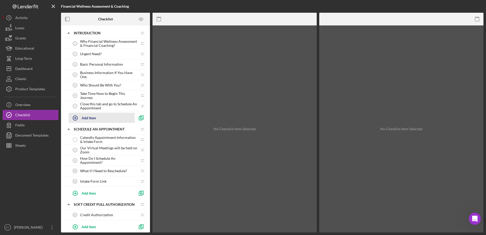
click at [87, 118] on div "Add Item" at bounding box center [89, 118] width 14 height 10
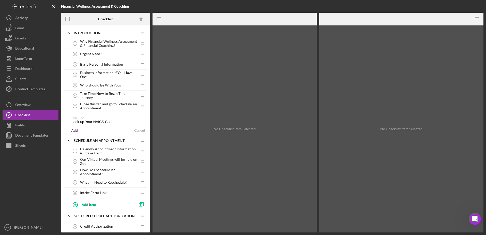
type input "Look up Your NAICS Code"
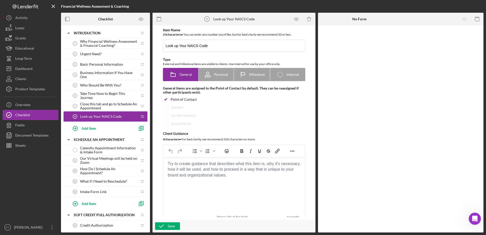
drag, startPoint x: 84, startPoint y: 116, endPoint x: 95, endPoint y: 108, distance: 13.3
click at [95, 108] on div "Why Financial Wellness Assessment & Financial Coaching? 1 Why Financial Wellnes…" at bounding box center [106, 86] width 84 height 96
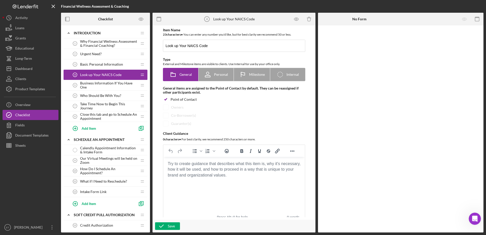
click at [179, 166] on body "Rich Text Area. Press ALT-0 for help." at bounding box center [233, 164] width 133 height 6
click at [223, 170] on div "You will need your business's industry code, called a NAICS code for the other …" at bounding box center [233, 166] width 133 height 11
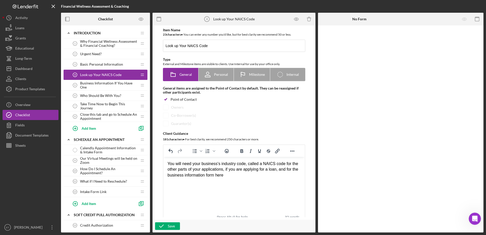
click at [224, 177] on div "You will need your business's industry code, called a NAICS code for the other …" at bounding box center [233, 169] width 133 height 17
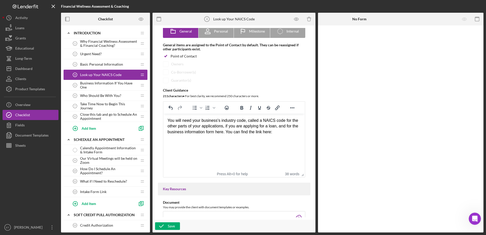
scroll to position [44, 0]
click at [276, 108] on icon "Insert/edit link" at bounding box center [277, 107] width 5 height 5
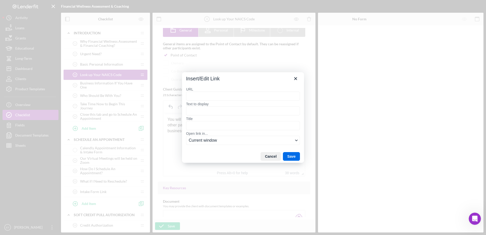
type input "https://www.naics.com/search/"
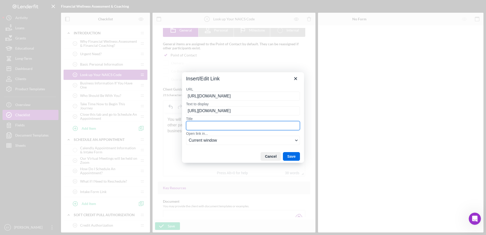
click at [202, 125] on input "Title" at bounding box center [243, 125] width 114 height 9
paste input "https://www.naics.com/search/"
type input "https://www.naics.com/search/"
click at [294, 157] on button "Save" at bounding box center [291, 156] width 17 height 9
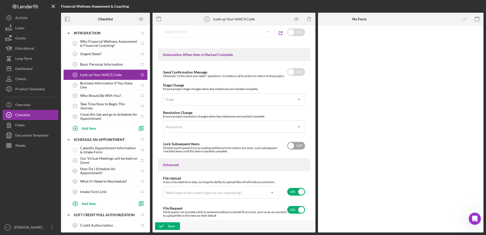
scroll to position [333, 0]
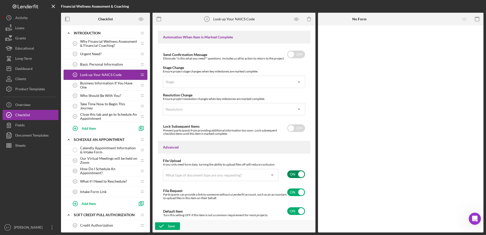
click at [287, 175] on input "checkbox" at bounding box center [296, 174] width 18 height 8
checkbox input "false"
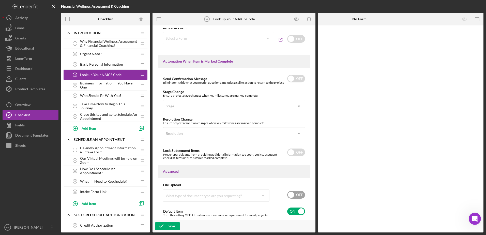
scroll to position [308, 0]
click at [169, 226] on div "Save" at bounding box center [171, 226] width 7 height 8
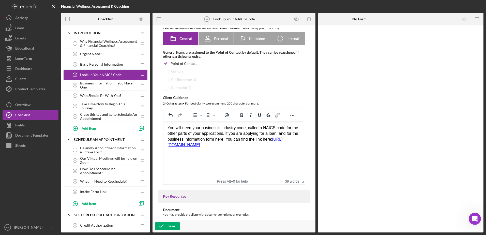
scroll to position [36, 0]
click at [247, 141] on div "You will need your business's industry code, called a NAICS code for the other …" at bounding box center [233, 136] width 133 height 23
drag, startPoint x: 228, startPoint y: 145, endPoint x: 163, endPoint y: 128, distance: 66.7
click at [163, 128] on html "You will need your business's industry code, called a NAICS code for the other …" at bounding box center [233, 136] width 141 height 31
copy div "You will need your business's industry code, called a NAICS code for the other …"
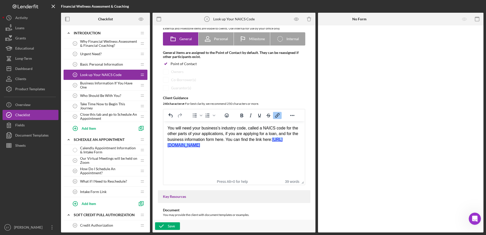
click at [192, 152] on html "You will need your business's industry code, called a NAICS code for the other …" at bounding box center [233, 136] width 141 height 31
click at [173, 226] on div "Save" at bounding box center [171, 226] width 7 height 8
click at [29, 90] on div "Product Templates" at bounding box center [30, 89] width 30 height 11
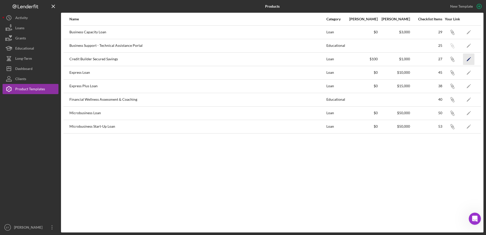
click at [469, 59] on polygon "button" at bounding box center [469, 60] width 4 height 4
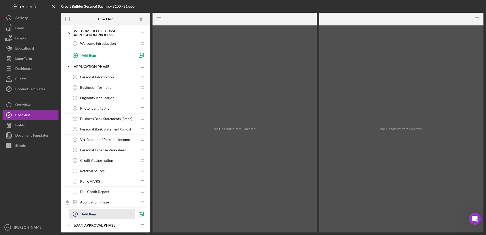
click at [75, 213] on icon "button" at bounding box center [75, 214] width 13 height 13
type input "Look-up Your NAICS Code"
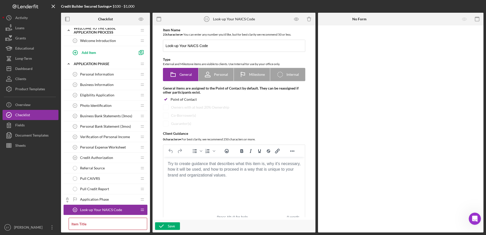
click at [176, 171] on html at bounding box center [233, 164] width 141 height 14
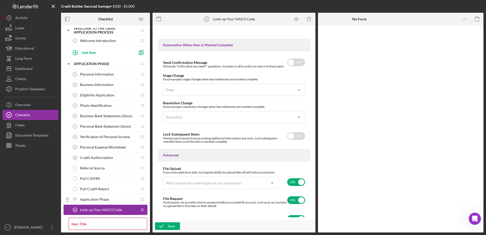
scroll to position [333, 0]
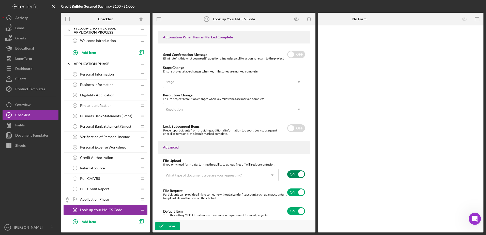
click at [290, 174] on input "checkbox" at bounding box center [296, 174] width 18 height 8
checkbox input "false"
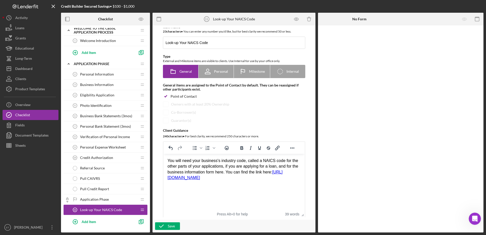
scroll to position [0, 0]
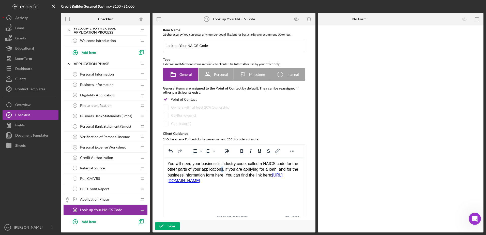
click at [222, 169] on div "You will need your business's industry code, called a NAICS code for the other …" at bounding box center [233, 172] width 133 height 23
click at [173, 227] on div "Save" at bounding box center [171, 226] width 7 height 8
drag, startPoint x: 92, startPoint y: 210, endPoint x: 96, endPoint y: 186, distance: 23.7
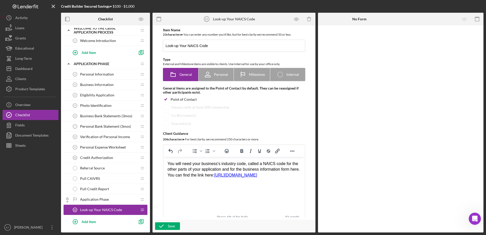
click at [96, 186] on div "Personal Information 2 Personal Information Icon/Drag Business Information 3 Bu…" at bounding box center [106, 148] width 84 height 159
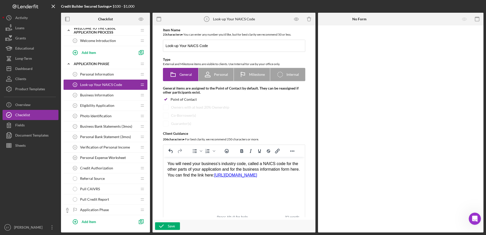
click at [168, 164] on div "You will need your business's industry code, called a NAICS code for the other …" at bounding box center [233, 169] width 133 height 17
click at [206, 164] on div "If you have a business, you will need your business's industry code, called a N…" at bounding box center [233, 172] width 133 height 23
click at [172, 224] on div "Save" at bounding box center [171, 226] width 7 height 8
drag, startPoint x: 243, startPoint y: 181, endPoint x: 163, endPoint y: 166, distance: 81.4
click at [163, 166] on html "If you have a business (otherwise just comment N/A), you will need your busines…" at bounding box center [233, 172] width 141 height 31
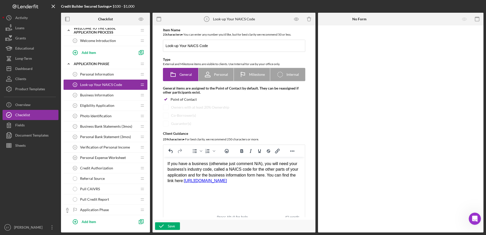
copy div "If you have a business (otherwise just comment N/A), you will need your busines…"
click at [266, 163] on div "If you have a business (otherwise just comment N/A), you will need your busines…" at bounding box center [233, 172] width 133 height 23
click at [172, 227] on div "Save" at bounding box center [171, 226] width 7 height 8
click at [288, 172] on div "You will need your business's industry code, called a NAICS code for the other …" at bounding box center [233, 169] width 133 height 17
click at [171, 226] on div "Save" at bounding box center [171, 226] width 7 height 8
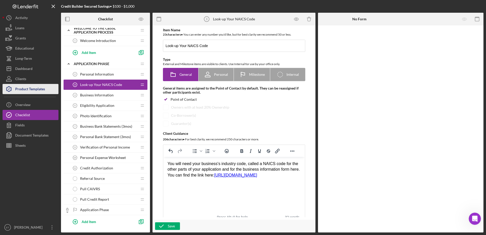
click at [32, 89] on div "Product Templates" at bounding box center [30, 89] width 30 height 11
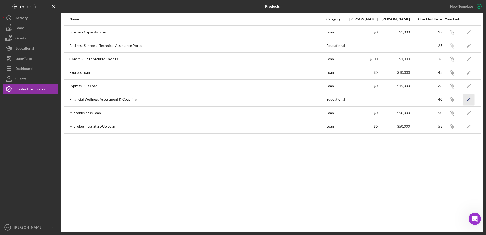
click at [470, 99] on polygon "button" at bounding box center [469, 100] width 4 height 4
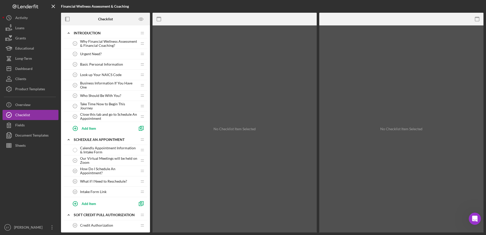
click at [97, 75] on span "Look up Your NAICS Code" at bounding box center [100, 75] width 41 height 4
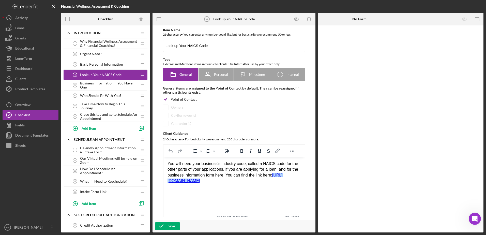
click at [171, 188] on html "You will need your business's industry code, called a NAICS code for the other …" at bounding box center [233, 172] width 141 height 31
click at [234, 181] on div "You will need your business's industry code, called a NAICS code for the other …" at bounding box center [233, 172] width 133 height 23
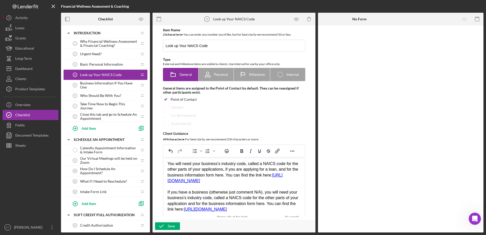
click at [167, 192] on div "If you have a business (otherwise just comment N/A), you will need your busines…" at bounding box center [233, 200] width 133 height 23
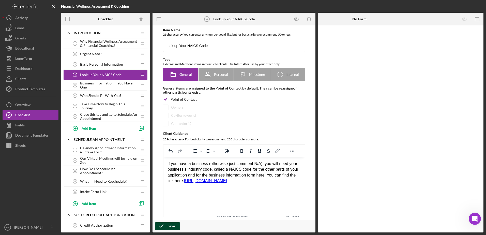
click at [173, 227] on div "Save" at bounding box center [171, 226] width 7 height 8
click at [247, 169] on div "If you have a business (otherwise just comment N/A), you will need your busines…" at bounding box center [233, 172] width 133 height 23
click at [249, 169] on div "If you have a business (otherwise just comment N/A), you will need your busines…" at bounding box center [233, 172] width 133 height 23
click at [172, 225] on div "Save" at bounding box center [171, 226] width 7 height 8
click at [29, 69] on div "Dashboard" at bounding box center [23, 69] width 17 height 11
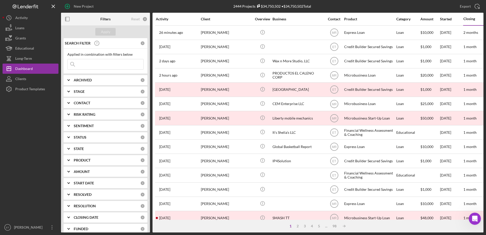
click at [82, 65] on input at bounding box center [106, 64] width 76 height 10
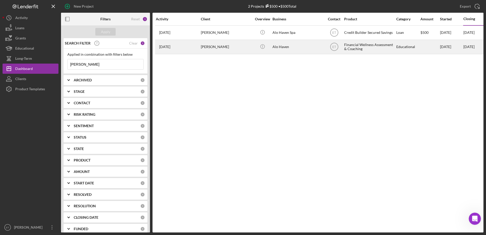
type input "reeves"
click at [237, 49] on div "Larisha Reeves" at bounding box center [226, 46] width 51 height 13
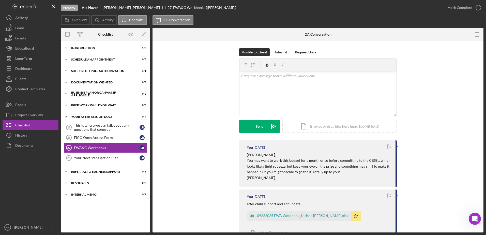
click at [431, 67] on div "Visible to Client Internal Request Docs v Color teal Color pink Remove color Ad…" at bounding box center [318, 94] width 316 height 92
click at [15, 183] on div at bounding box center [31, 187] width 56 height 72
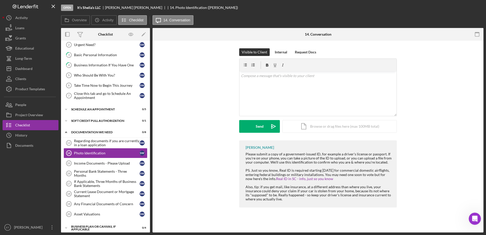
scroll to position [41, 0]
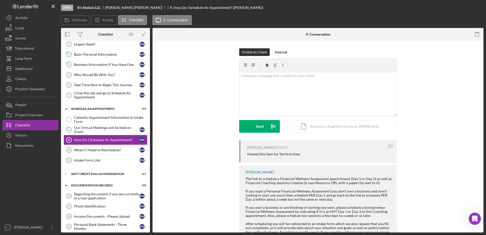
scroll to position [28, 0]
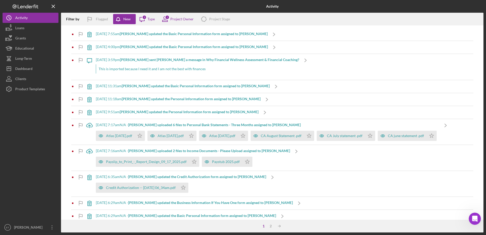
click at [165, 70] on div "This is imported because I need it and I am not the best with finances" at bounding box center [197, 68] width 203 height 9
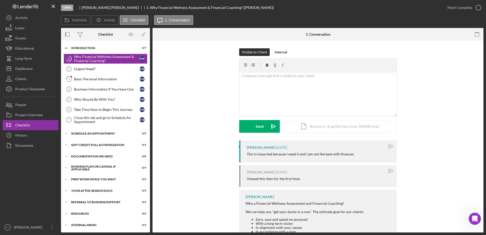
click at [165, 70] on div "Visible to Client Internal v Color teal Color pink Remove color Add row above A…" at bounding box center [318, 94] width 316 height 92
click at [17, 20] on div "Activity" at bounding box center [21, 18] width 12 height 11
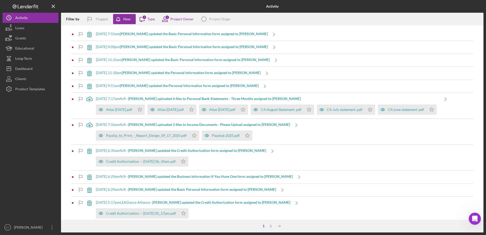
click at [156, 48] on b "Kesha W. updated the Basic Personal Information form assigned to Kesha W." at bounding box center [194, 46] width 148 height 4
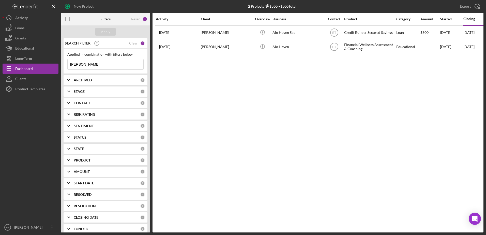
click at [98, 61] on input "[PERSON_NAME]" at bounding box center [106, 64] width 76 height 10
click at [98, 61] on input "reeves" at bounding box center [106, 64] width 76 height 10
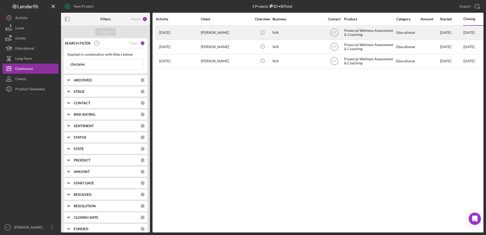
type input "chezaree"
click at [297, 33] on div "N/A" at bounding box center [298, 32] width 51 height 13
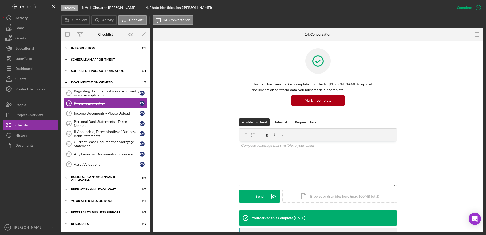
click at [108, 58] on div "Schedule An Appointment" at bounding box center [107, 59] width 72 height 3
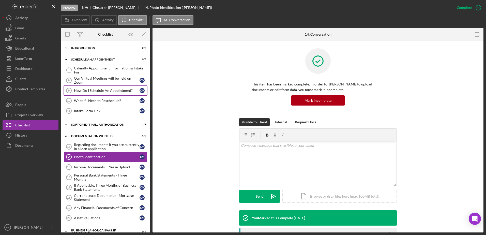
click at [110, 92] on div "How Do I Schedule An Appointment?" at bounding box center [107, 90] width 66 height 4
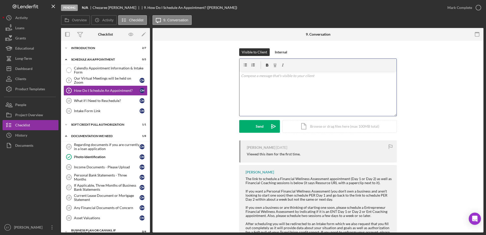
click at [258, 93] on div "v Color teal Color pink Remove color Add row above Add row below Add column bef…" at bounding box center [317, 93] width 157 height 44
click at [305, 92] on p "You can schedule an appointment through the Financial Wellness portal. This ema…" at bounding box center [318, 85] width 154 height 11
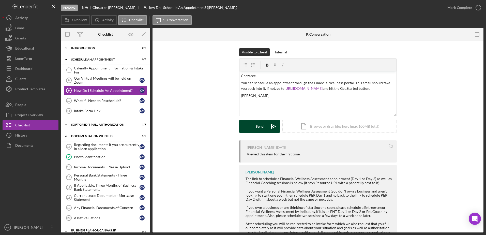
click at [262, 127] on div "Send" at bounding box center [260, 126] width 8 height 13
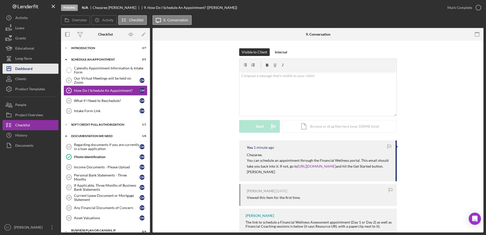
click at [29, 70] on div "Dashboard" at bounding box center [23, 69] width 17 height 11
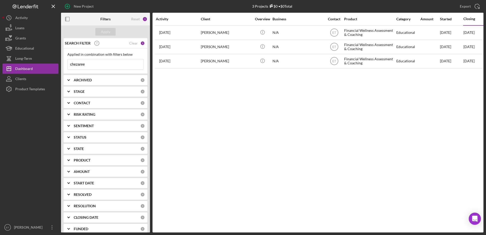
click at [95, 65] on input "chezaree" at bounding box center [106, 64] width 76 height 10
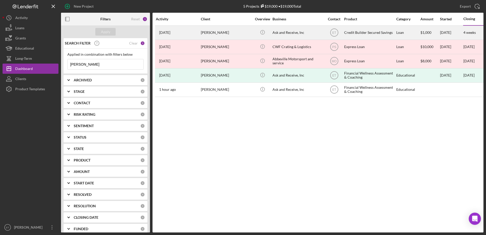
type input "[PERSON_NAME]"
click at [290, 31] on div "Ask and Receive, Inc" at bounding box center [298, 32] width 51 height 13
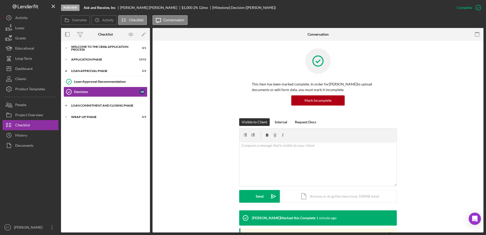
click at [87, 106] on div "Loan Commitment and Closing Phase" at bounding box center [107, 105] width 72 height 3
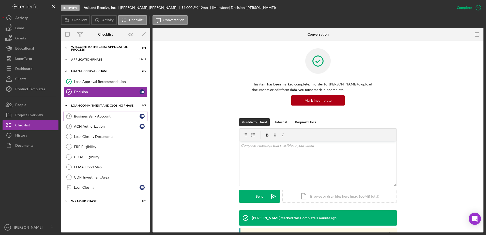
click at [92, 116] on div "Business Bank Account" at bounding box center [107, 116] width 66 height 4
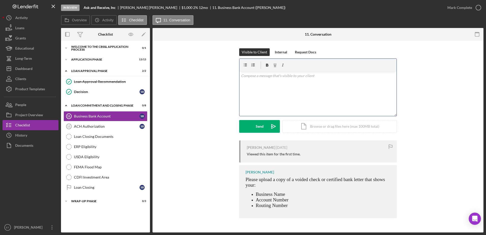
click at [288, 97] on div "v Color teal Color pink Remove color Add row above Add row below Add column bef…" at bounding box center [317, 93] width 157 height 44
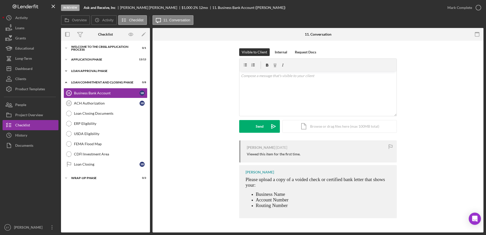
click at [102, 71] on div "Loan Approval Phase" at bounding box center [107, 70] width 72 height 3
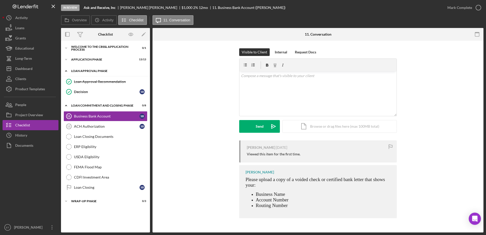
click at [92, 70] on div "Loan Approval Phase" at bounding box center [107, 70] width 72 height 3
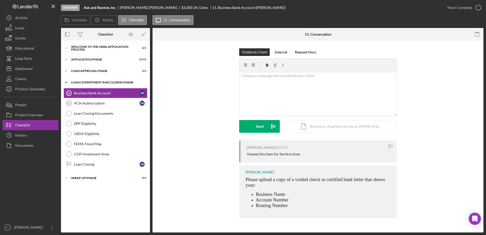
click at [91, 83] on div "Loan Commitment and Closing Phase" at bounding box center [107, 82] width 72 height 3
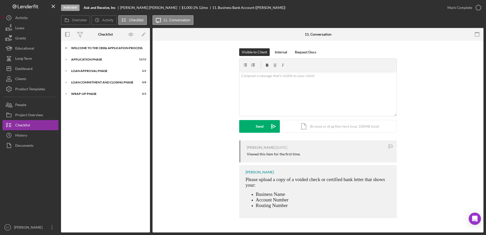
click at [82, 47] on div "Welcome to the CBSSL Application Process" at bounding box center [107, 48] width 72 height 3
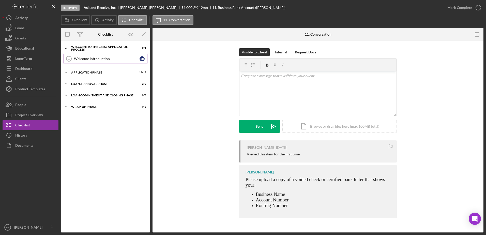
click at [84, 58] on div "Welcome Introduction" at bounding box center [107, 59] width 66 height 4
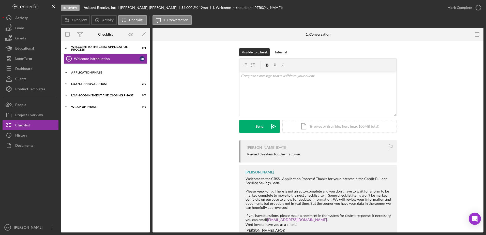
click at [84, 74] on div "Application Phase" at bounding box center [107, 72] width 72 height 3
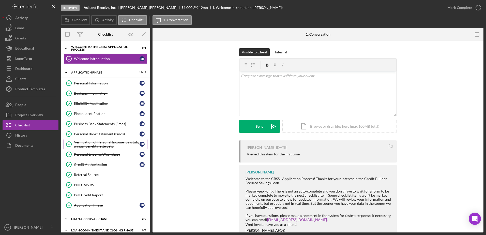
scroll to position [17, 0]
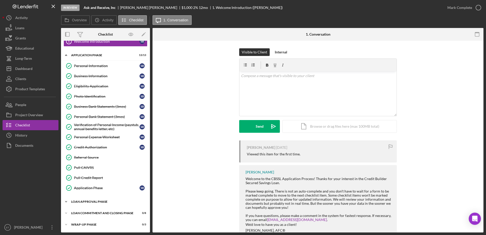
click at [89, 202] on div "Loan Approval Phase" at bounding box center [107, 201] width 72 height 3
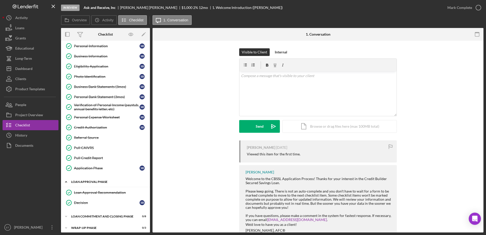
scroll to position [40, 0]
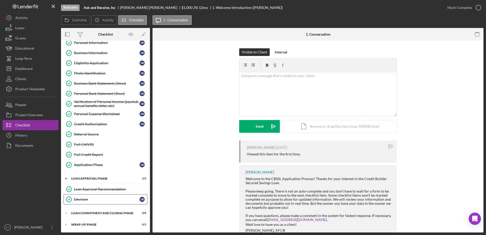
click at [84, 198] on div "Decision" at bounding box center [107, 199] width 66 height 4
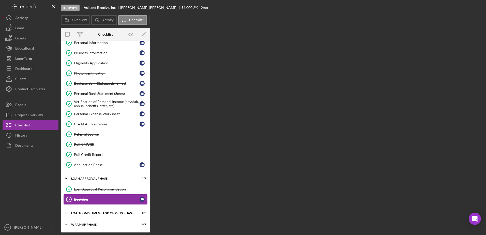
scroll to position [40, 0]
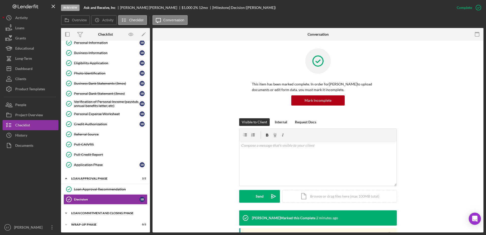
click at [95, 213] on div "Loan Commitment and Closing Phase" at bounding box center [107, 213] width 72 height 3
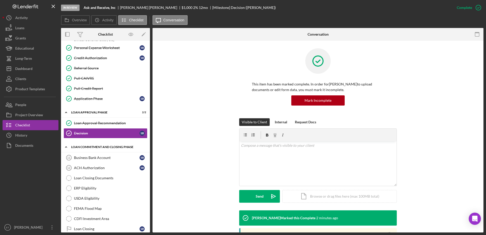
scroll to position [125, 0]
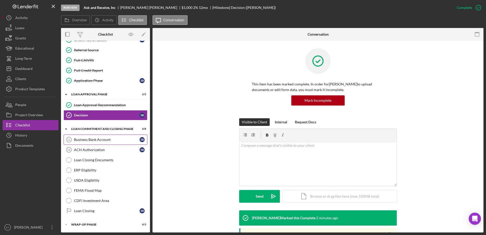
click at [98, 140] on div "Business Bank Account" at bounding box center [107, 140] width 66 height 4
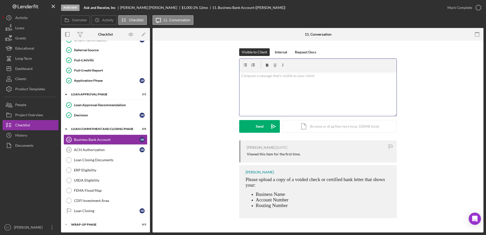
click at [265, 85] on div "v Color teal Color pink Remove color Add row above Add row below Add column bef…" at bounding box center [317, 93] width 157 height 44
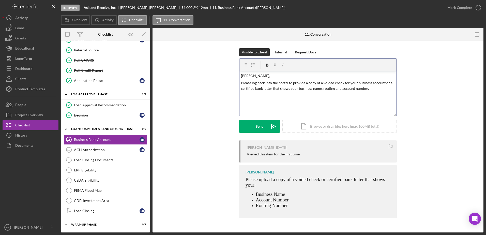
click at [245, 96] on p at bounding box center [318, 96] width 154 height 6
click at [265, 126] on button "Send Icon/icon-invite-send" at bounding box center [259, 126] width 41 height 13
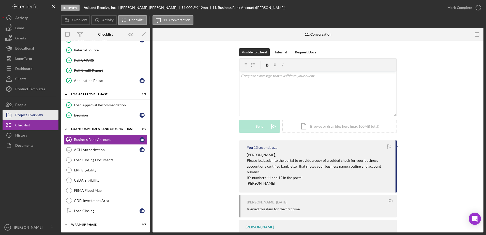
click at [29, 113] on div "Project Overview" at bounding box center [29, 115] width 28 height 11
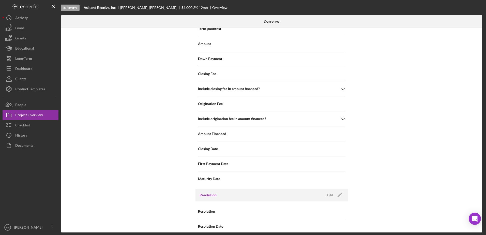
scroll to position [566, 0]
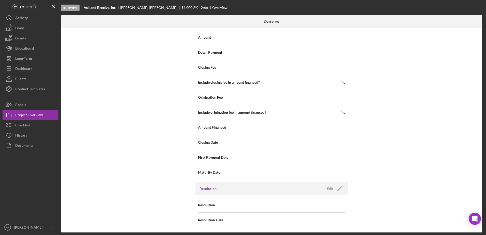
click at [290, 207] on div "Resolution" at bounding box center [271, 205] width 147 height 13
click at [338, 188] on icon "Icon/Edit" at bounding box center [339, 188] width 13 height 13
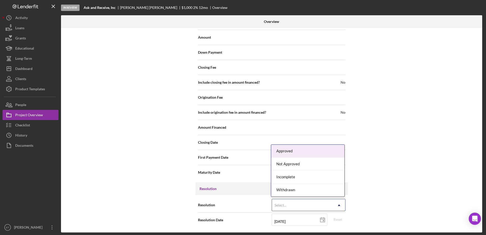
click at [317, 208] on div "Select..." at bounding box center [302, 205] width 61 height 12
click at [296, 152] on div "Approved" at bounding box center [307, 151] width 73 height 13
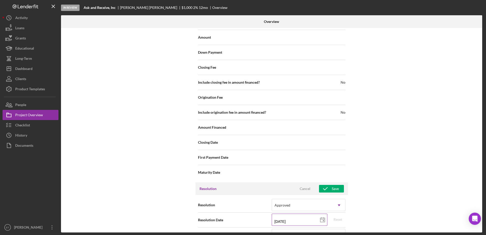
click at [282, 220] on input "[DATE]" at bounding box center [300, 220] width 56 height 12
type input "10/12/y025"
type input "10/20/25yy"
click at [279, 222] on input "10/20/25yy" at bounding box center [300, 220] width 56 height 12
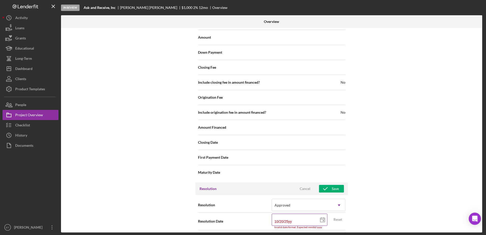
type input "10/02/y025"
type input "10/09/2025"
type input "2025-10-09"
type input "10/09/2025"
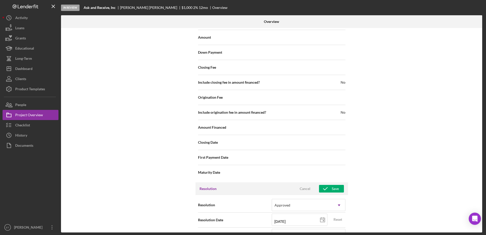
click at [368, 197] on div "Internal Workflow Stage In Review Icon/Dropdown Arrow Archive (can unarchive la…" at bounding box center [271, 130] width 421 height 204
click at [338, 188] on button "Save" at bounding box center [331, 189] width 25 height 8
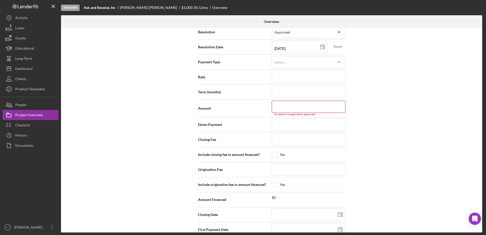
scroll to position [764, 0]
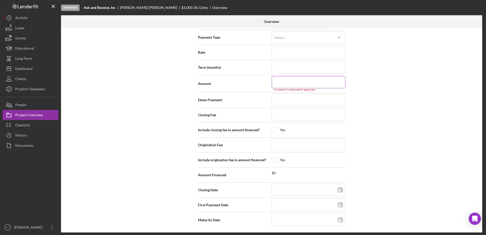
click at [284, 86] on input at bounding box center [309, 82] width 74 height 12
type input "$1"
type input "$10"
type input "$100"
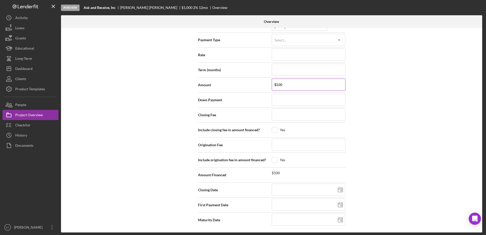
type input "$1,000"
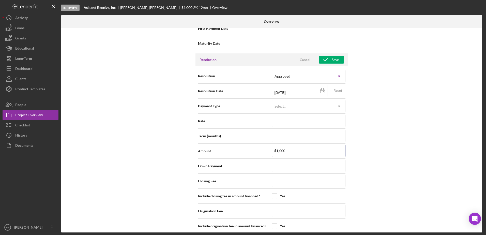
scroll to position [695, 0]
type input "$1,000"
click at [330, 60] on icon "button" at bounding box center [325, 60] width 13 height 13
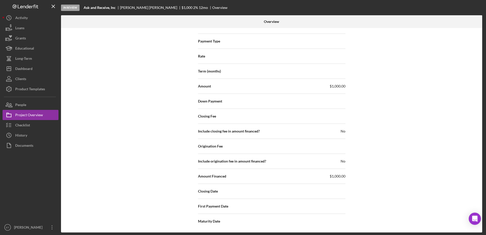
scroll to position [761, 0]
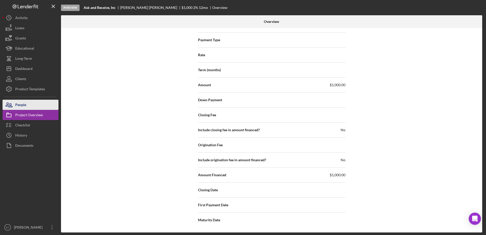
click at [25, 106] on div "People" at bounding box center [20, 105] width 11 height 11
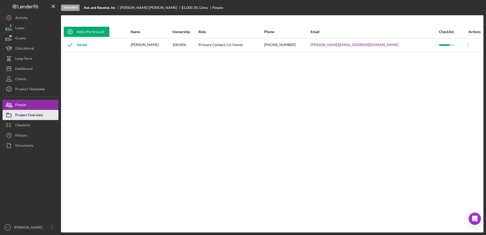
click at [28, 115] on div "Project Overview" at bounding box center [29, 115] width 28 height 11
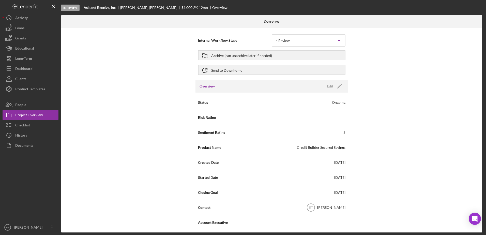
click at [301, 106] on div "Status Ongoing" at bounding box center [271, 102] width 147 height 13
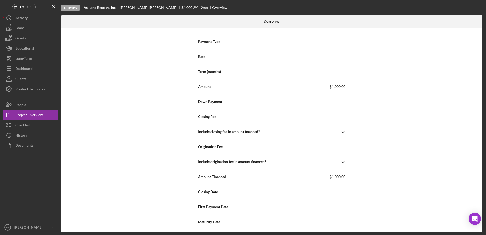
scroll to position [761, 0]
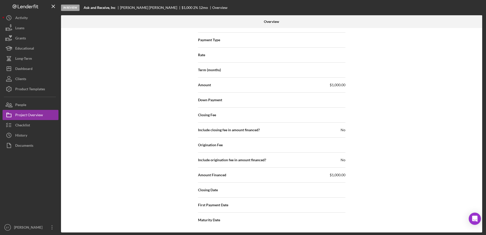
click at [252, 194] on div "Closing Date" at bounding box center [271, 190] width 147 height 13
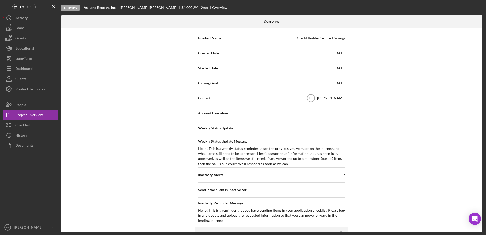
scroll to position [0, 0]
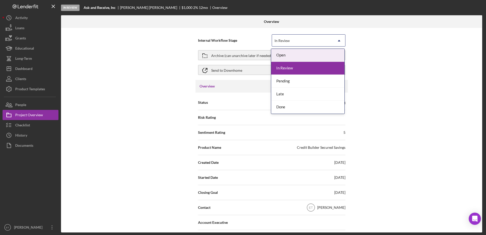
click at [339, 39] on icon "Icon/Dropdown Arrow" at bounding box center [339, 41] width 12 height 12
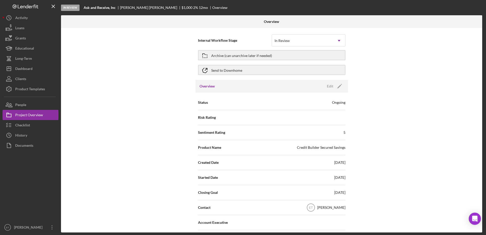
click at [158, 74] on div "Internal Workflow Stage In Review Icon/Dropdown Arrow Archive (can unarchive la…" at bounding box center [271, 130] width 421 height 204
click at [27, 125] on div "Checklist" at bounding box center [22, 125] width 15 height 11
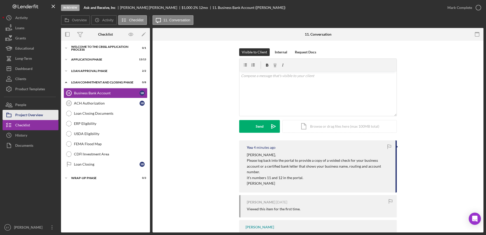
click at [37, 116] on div "Project Overview" at bounding box center [29, 115] width 28 height 11
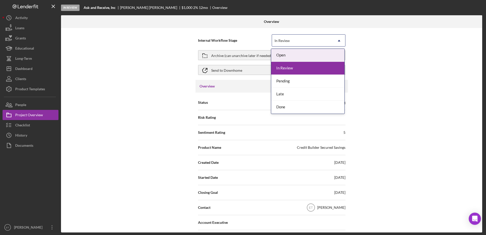
click at [308, 41] on div "In Review" at bounding box center [302, 41] width 61 height 12
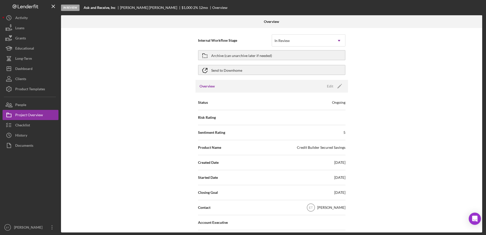
click at [138, 74] on div "Internal Workflow Stage In Review Icon/Dropdown Arrow Archive (can unarchive la…" at bounding box center [271, 130] width 421 height 204
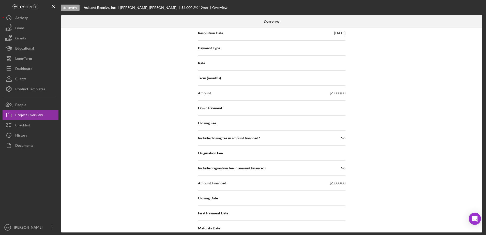
scroll to position [761, 0]
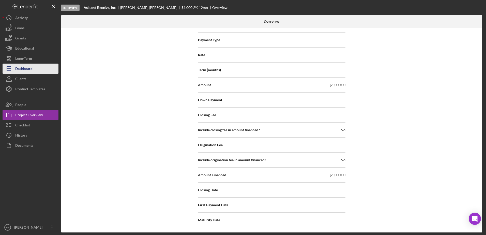
click at [32, 67] on div "Dashboard" at bounding box center [23, 69] width 17 height 11
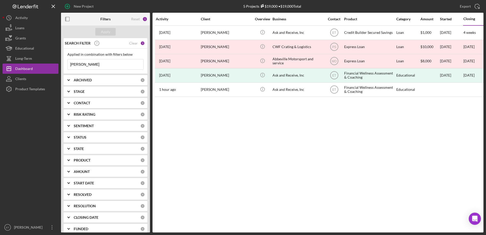
click at [97, 63] on input "[PERSON_NAME]" at bounding box center [106, 64] width 76 height 10
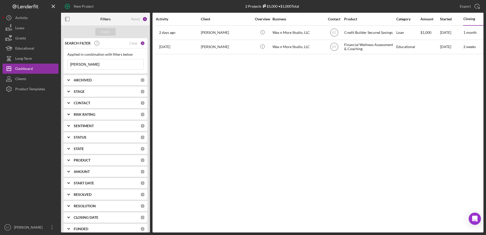
click at [88, 66] on input "[PERSON_NAME]" at bounding box center [106, 64] width 76 height 10
type input "[PERSON_NAME]"
